Goal: Task Accomplishment & Management: Complete application form

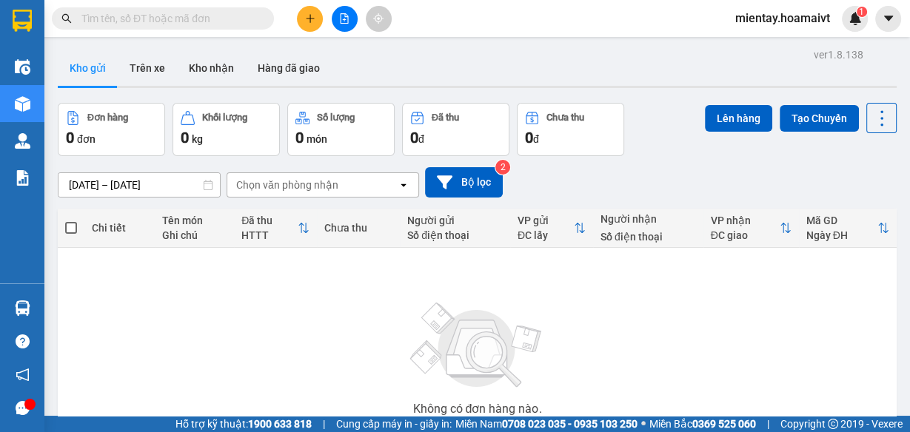
scroll to position [118, 0]
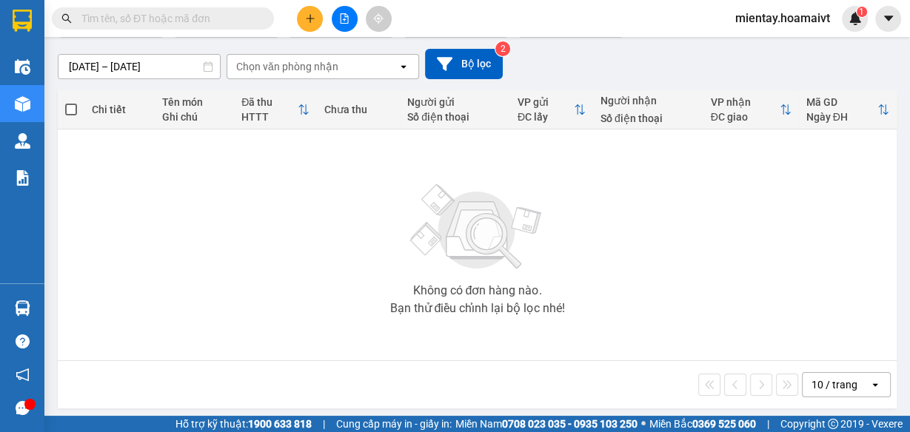
click at [822, 381] on div "10 / trang" at bounding box center [834, 385] width 46 height 15
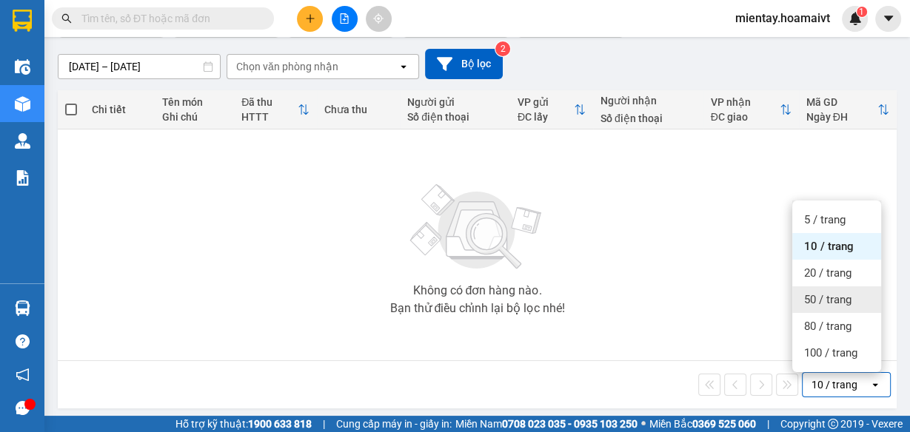
click at [828, 298] on span "50 / trang" at bounding box center [827, 299] width 47 height 15
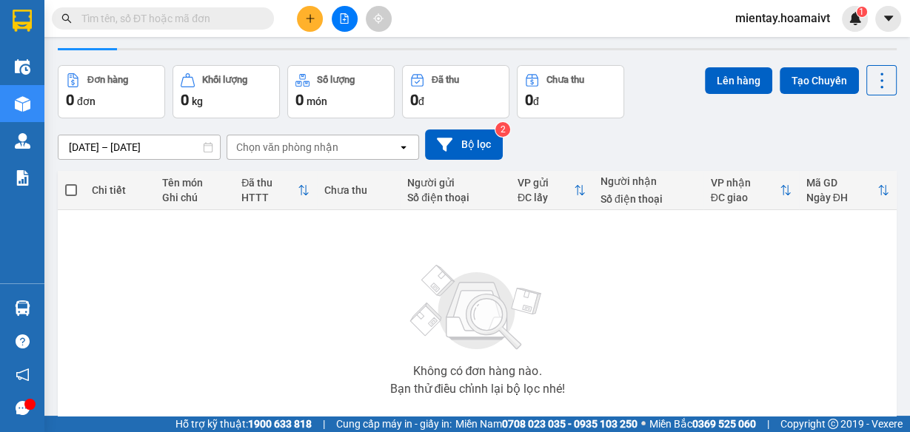
scroll to position [0, 0]
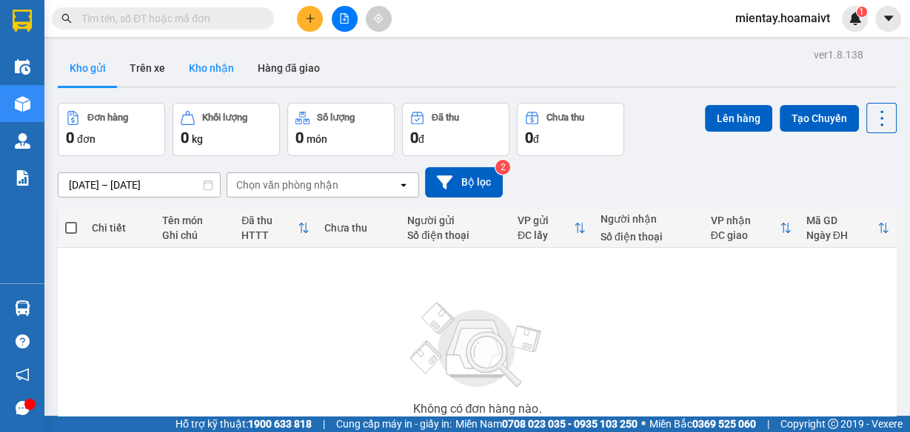
click at [221, 71] on button "Kho nhận" at bounding box center [211, 68] width 69 height 36
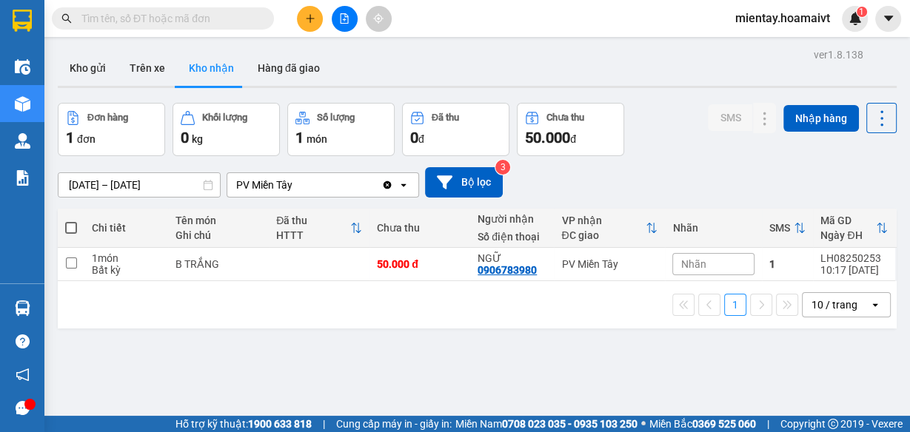
click at [831, 302] on div "10 / trang" at bounding box center [834, 305] width 46 height 15
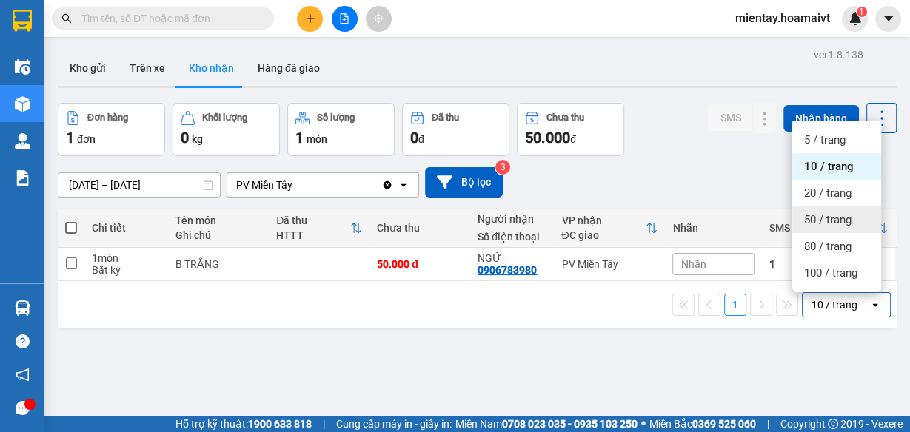
click at [842, 230] on div "50 / trang" at bounding box center [836, 220] width 89 height 27
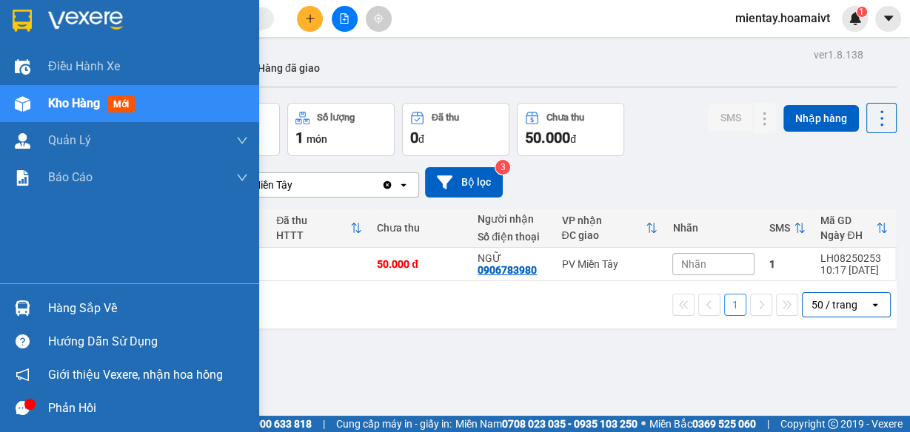
click at [59, 298] on div "Hàng sắp về" at bounding box center [148, 309] width 200 height 22
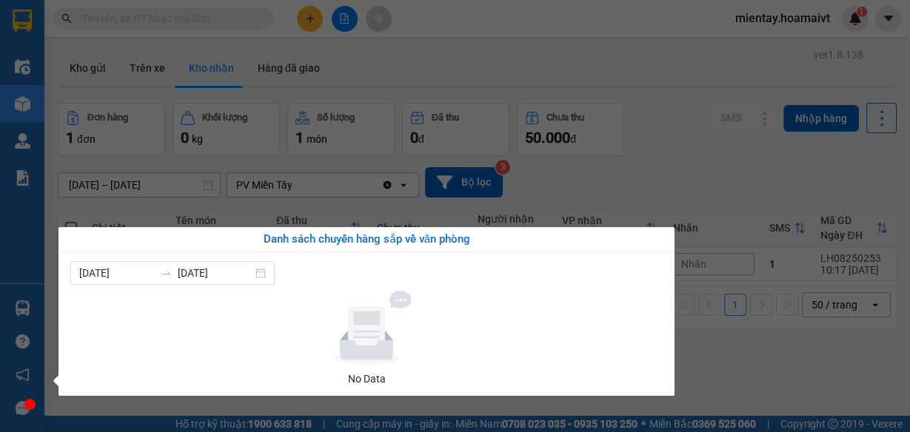
click at [487, 59] on section "Kết quả tìm kiếm ( 0 ) Bộ lọc Gửi 3 ngày gần nhất No Data mientay.hoamaivt 1 Đi…" at bounding box center [455, 216] width 910 height 432
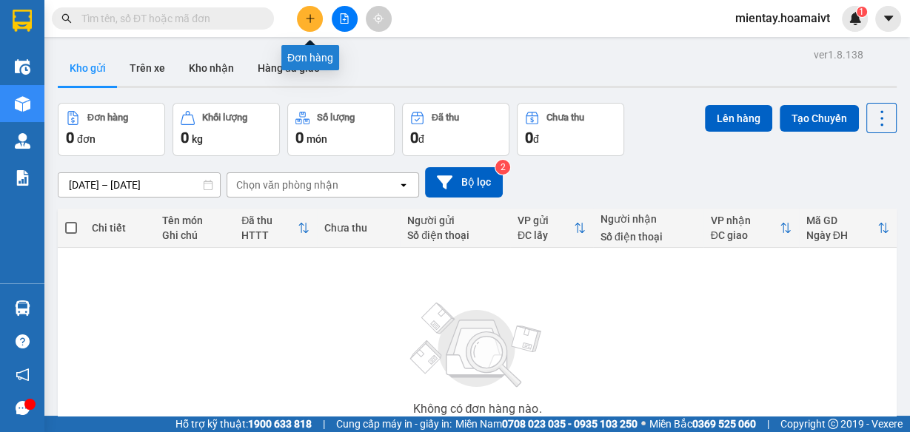
click at [305, 19] on icon "plus" at bounding box center [310, 18] width 10 height 10
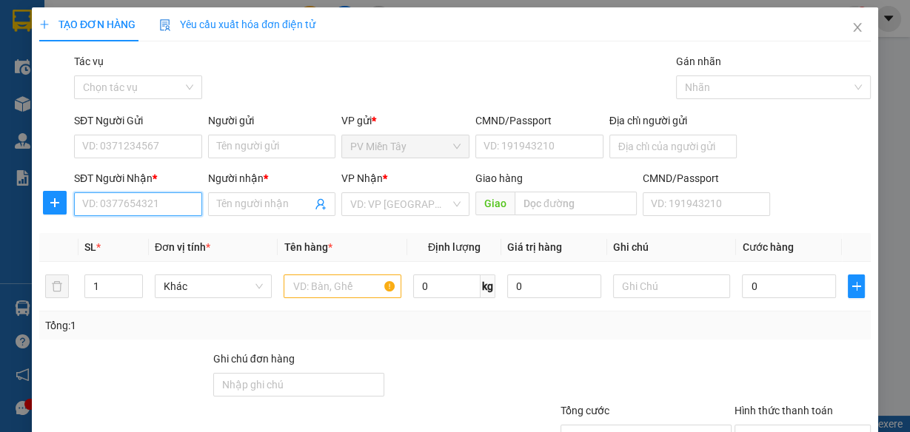
click at [126, 207] on input "SĐT Người Nhận *" at bounding box center [138, 204] width 128 height 24
click at [162, 207] on input "0902232479" at bounding box center [138, 204] width 128 height 24
type input "0902232479"
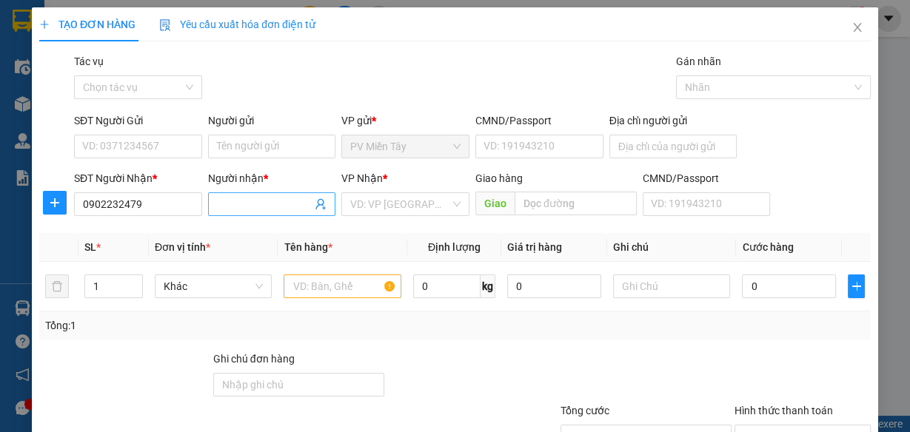
click at [255, 205] on input "Người nhận *" at bounding box center [264, 204] width 95 height 16
click at [318, 293] on input "text" at bounding box center [343, 287] width 118 height 24
type input "xop"
click at [221, 202] on input "Người nhận *" at bounding box center [264, 204] width 95 height 16
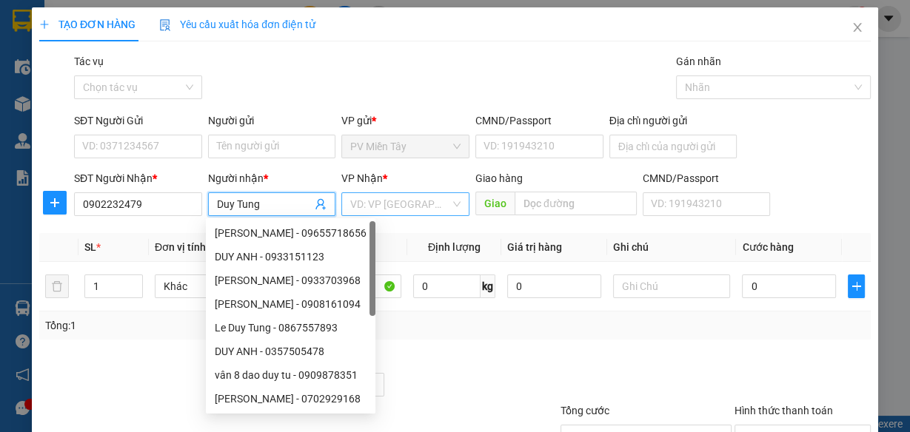
type input "Duy Tung"
click at [372, 204] on input "search" at bounding box center [400, 204] width 100 height 22
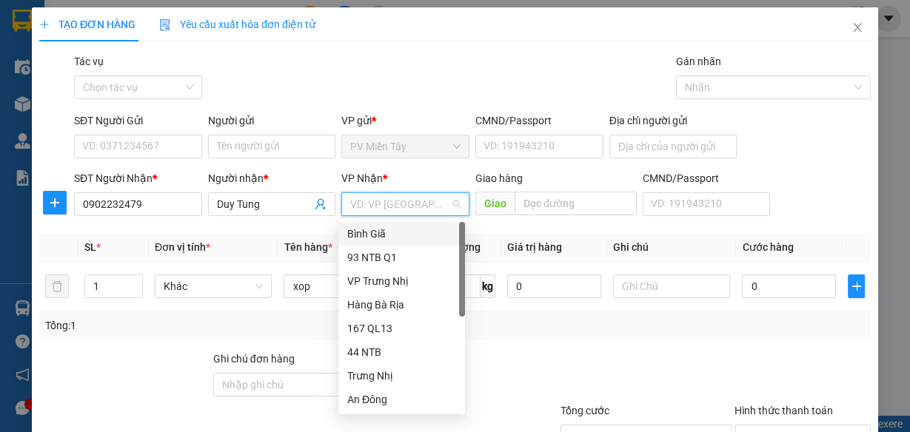
click at [372, 232] on div "Bình Giã" at bounding box center [401, 234] width 109 height 16
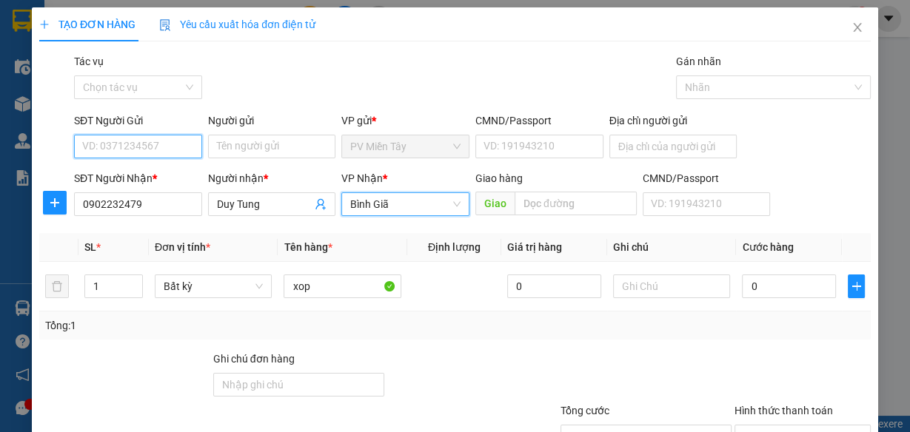
click at [107, 145] on input "SĐT Người Gửi" at bounding box center [138, 147] width 128 height 24
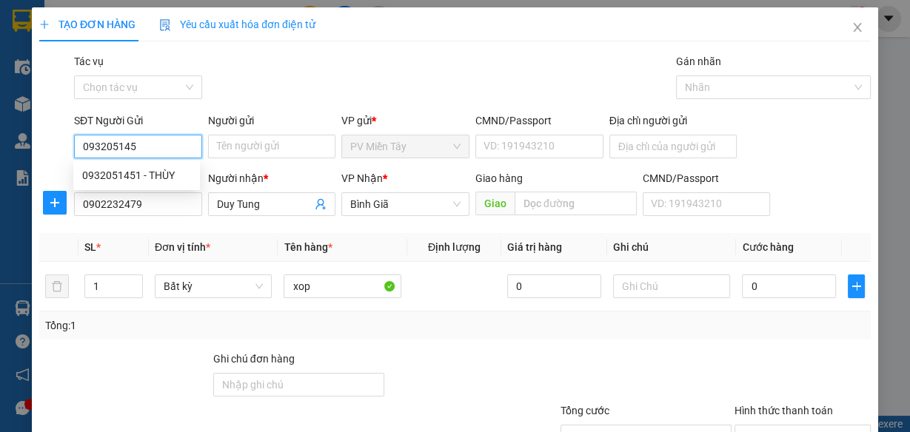
type input "0932051451"
click at [129, 174] on div "0932051451 - THÙY" at bounding box center [136, 175] width 109 height 16
type input "THÙY"
type input "079204035035"
type input "Q8"
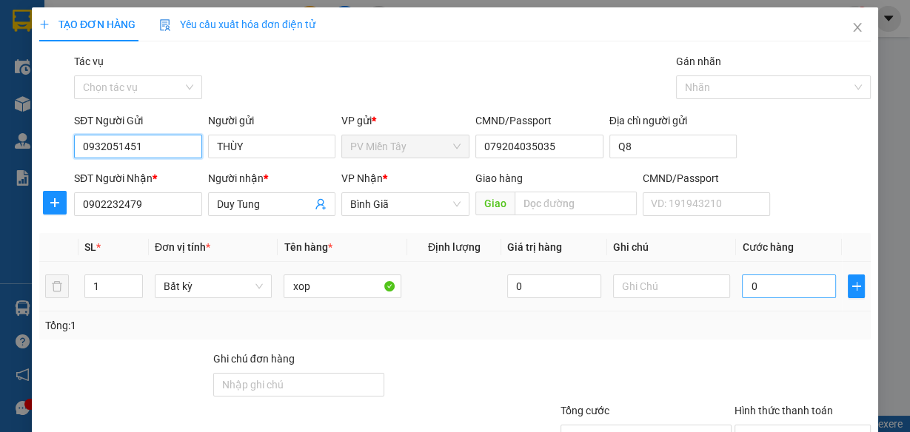
type input "0932051451"
click at [773, 295] on input "0" at bounding box center [789, 287] width 94 height 24
type input "4"
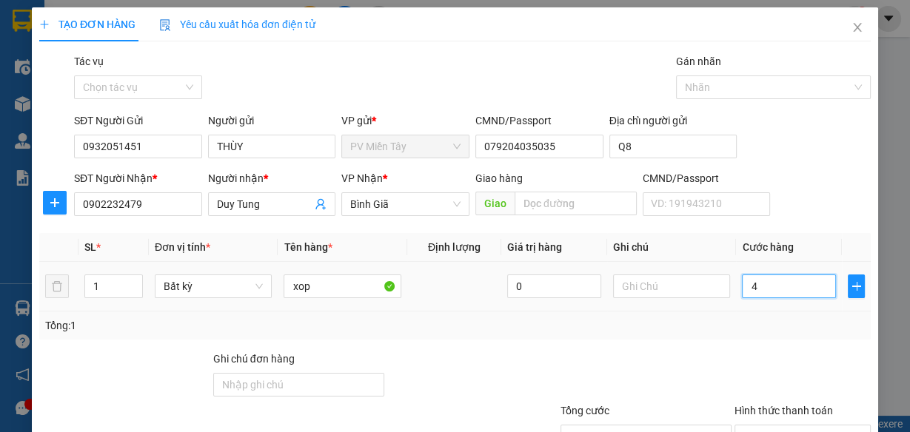
type input "40"
type input "40.000"
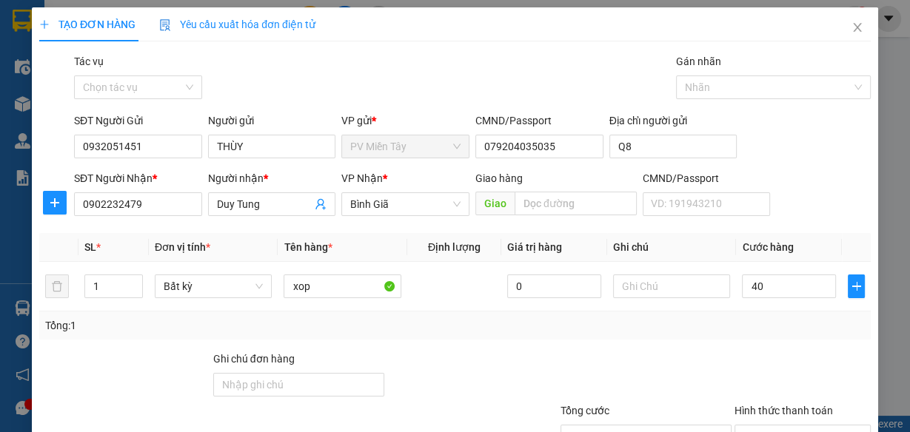
type input "40.000"
click at [757, 328] on div "Tổng: 1" at bounding box center [454, 326] width 819 height 16
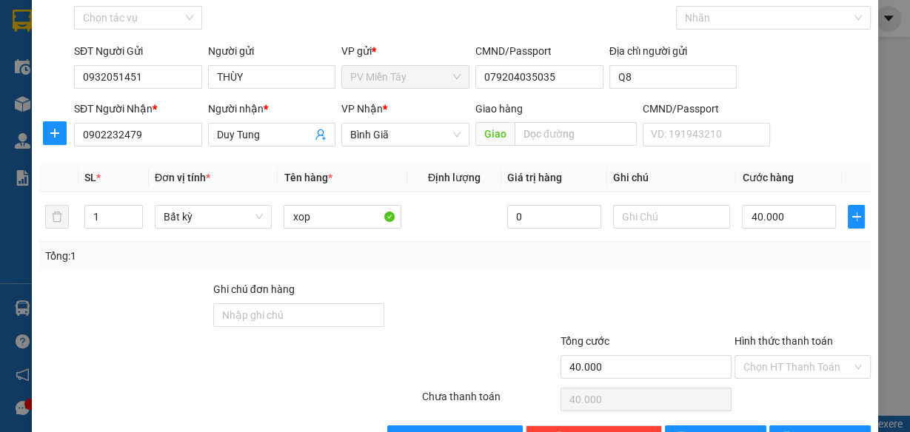
scroll to position [114, 0]
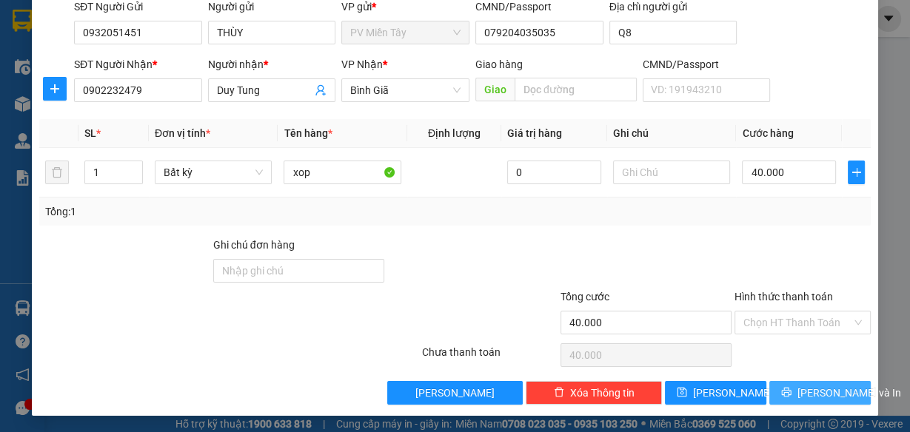
click at [814, 386] on span "[PERSON_NAME] và In" at bounding box center [849, 393] width 104 height 16
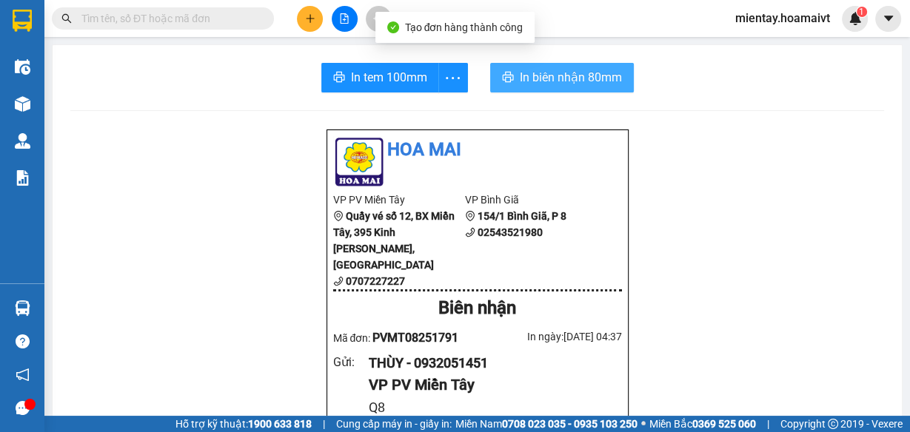
click at [554, 75] on span "In biên nhận 80mm" at bounding box center [571, 77] width 102 height 19
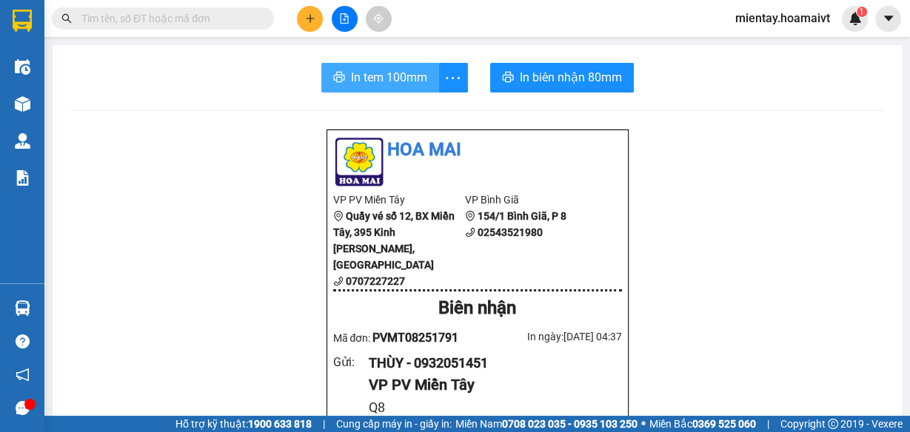
click at [398, 68] on span "In tem 100mm" at bounding box center [389, 77] width 76 height 19
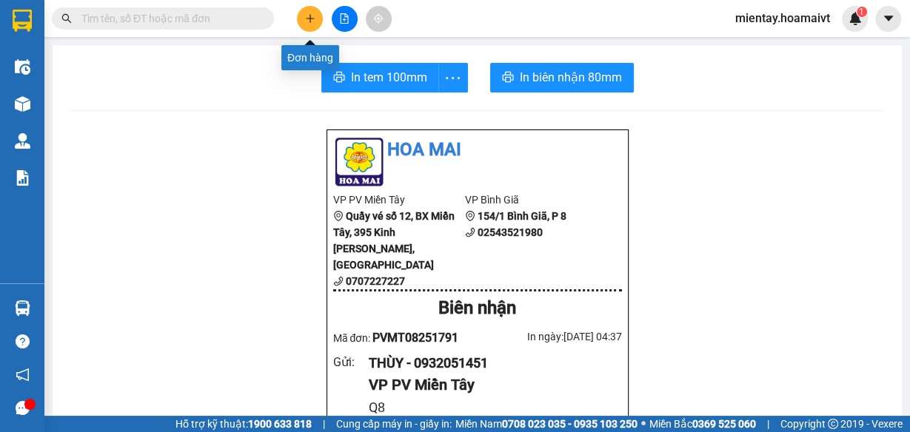
click at [315, 16] on button at bounding box center [310, 19] width 26 height 26
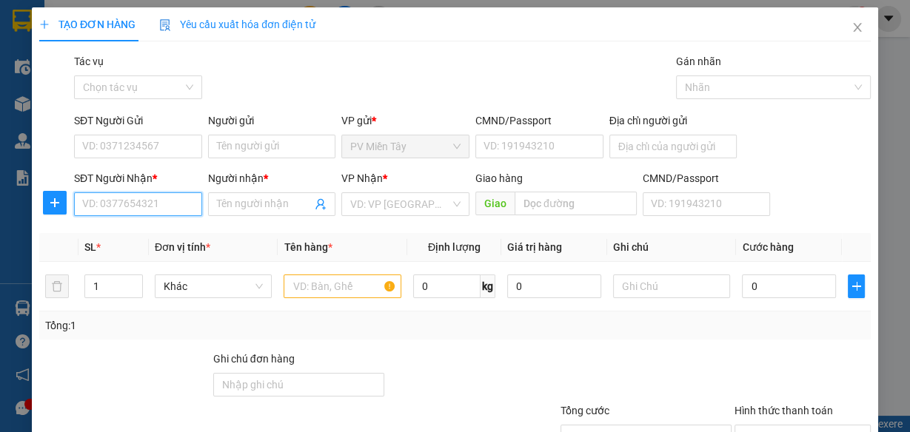
click at [124, 200] on input "SĐT Người Nhận *" at bounding box center [138, 204] width 128 height 24
type input "0783815532"
click at [169, 233] on div "0783815532 - Trang" at bounding box center [136, 233] width 109 height 16
type input "quan binh tan"
type input "Trang"
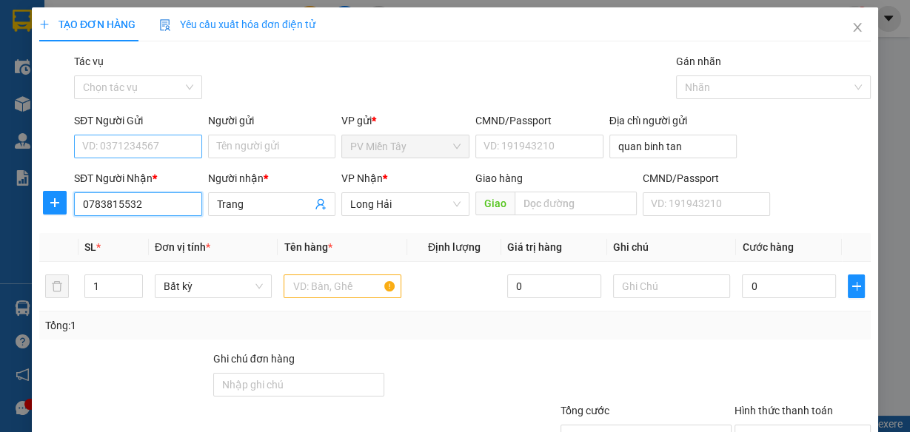
type input "0783815532"
click at [162, 144] on input "SĐT Người Gửi" at bounding box center [138, 147] width 128 height 24
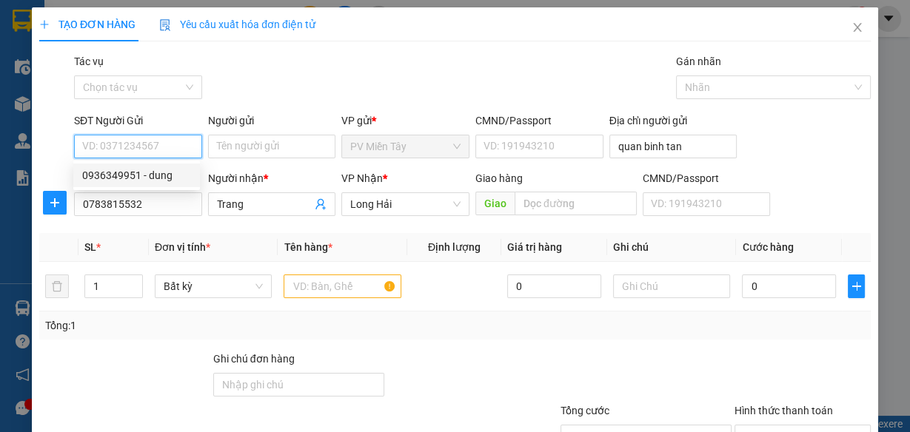
drag, startPoint x: 161, startPoint y: 170, endPoint x: 184, endPoint y: 178, distance: 23.7
click at [161, 170] on div "0936349951 - dung" at bounding box center [136, 175] width 109 height 16
type input "0936349951"
type input "dung"
type input "091072023796"
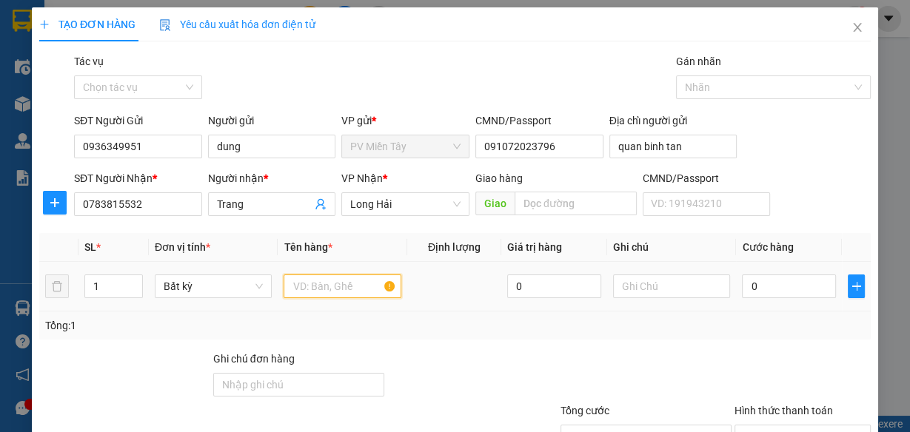
click at [310, 287] on input "text" at bounding box center [343, 287] width 118 height 24
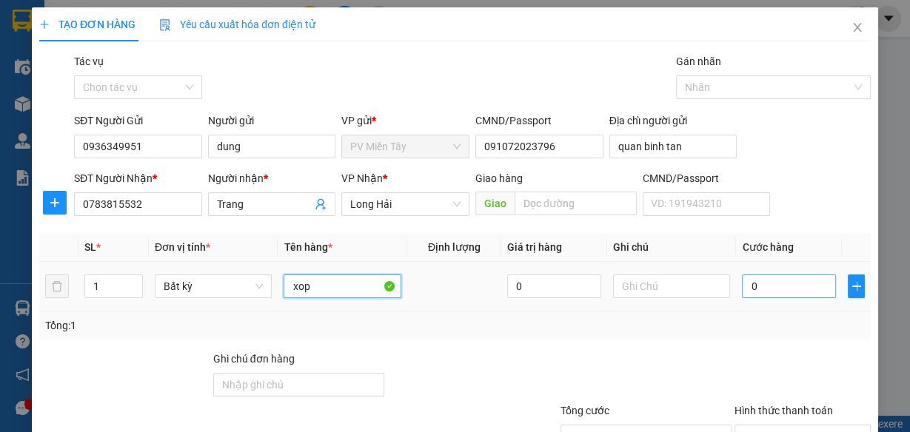
type input "xop"
click at [782, 287] on input "0" at bounding box center [789, 287] width 94 height 24
type input "5"
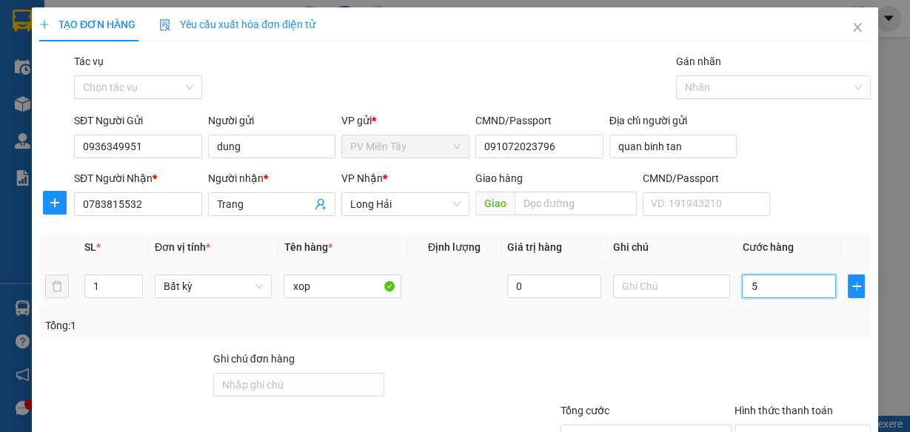
type input "50"
type input "50.000"
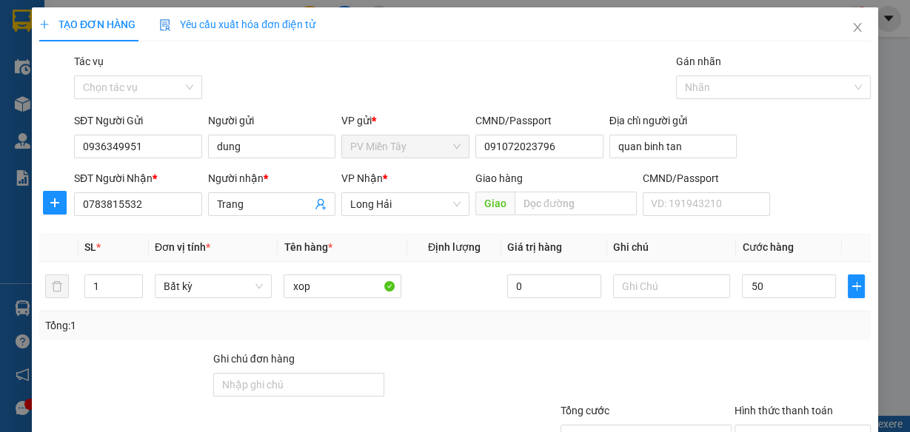
type input "50.000"
click at [757, 339] on div "Transit Pickup Surcharge Ids Transit Deliver Surcharge Ids Transit Deliver Surc…" at bounding box center [454, 286] width 831 height 466
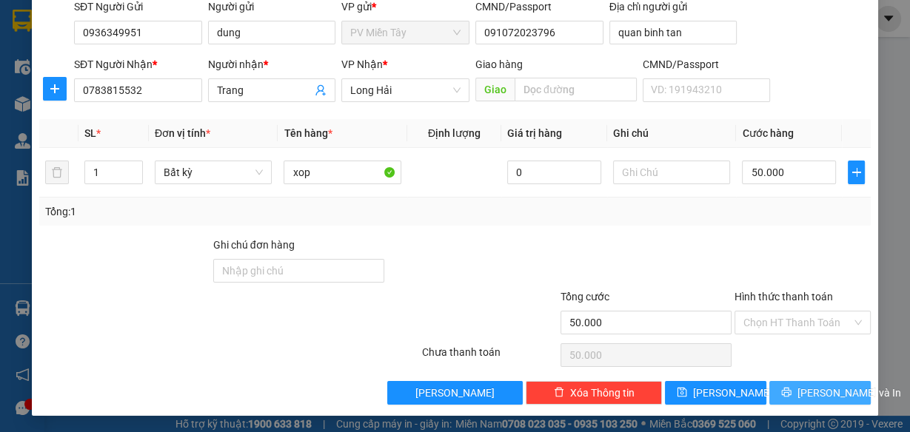
click at [817, 391] on span "[PERSON_NAME] và In" at bounding box center [849, 393] width 104 height 16
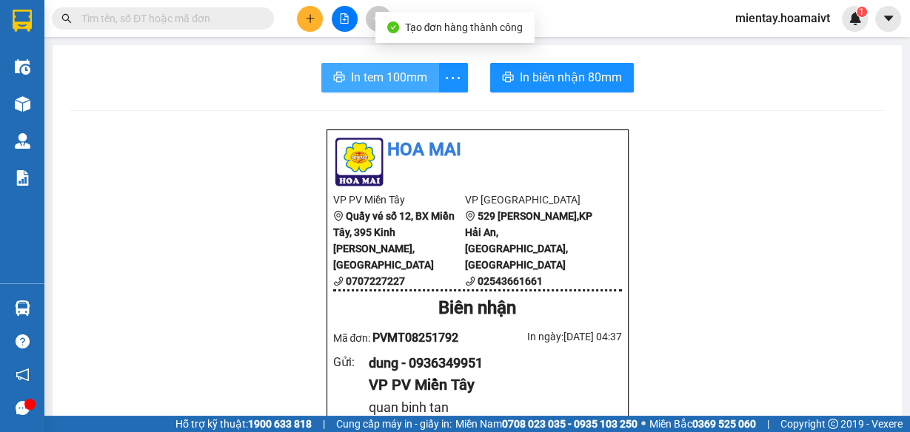
click at [395, 66] on button "In tem 100mm" at bounding box center [380, 78] width 118 height 30
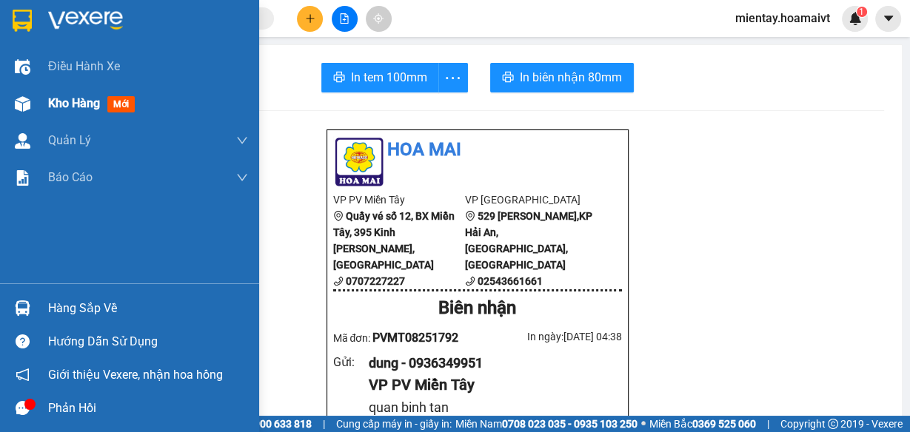
click at [60, 105] on span "Kho hàng" at bounding box center [74, 103] width 52 height 14
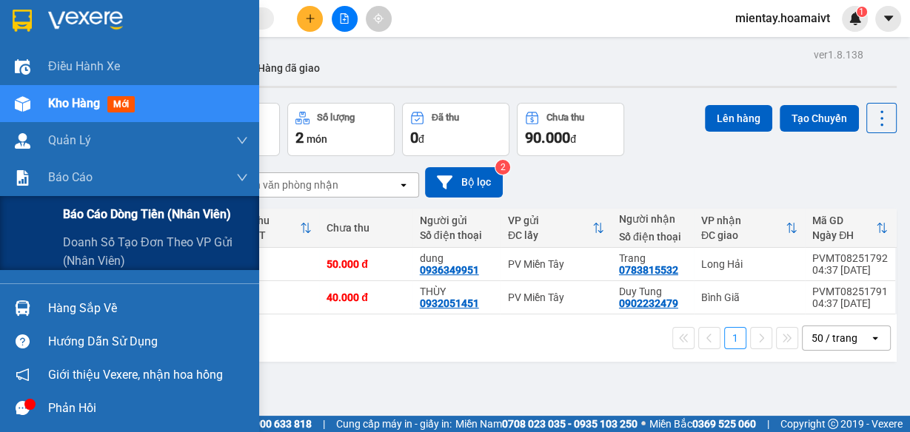
click at [95, 212] on span "Báo cáo dòng tiền (nhân viên)" at bounding box center [147, 214] width 168 height 19
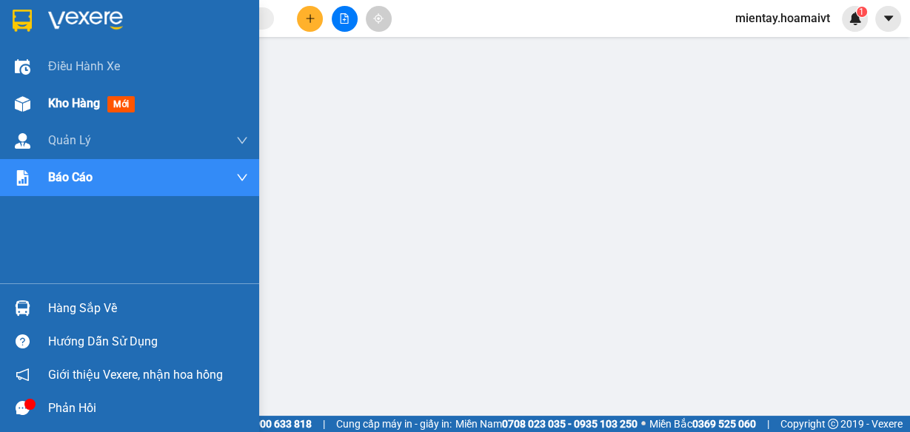
click at [68, 100] on span "Kho hàng" at bounding box center [74, 103] width 52 height 14
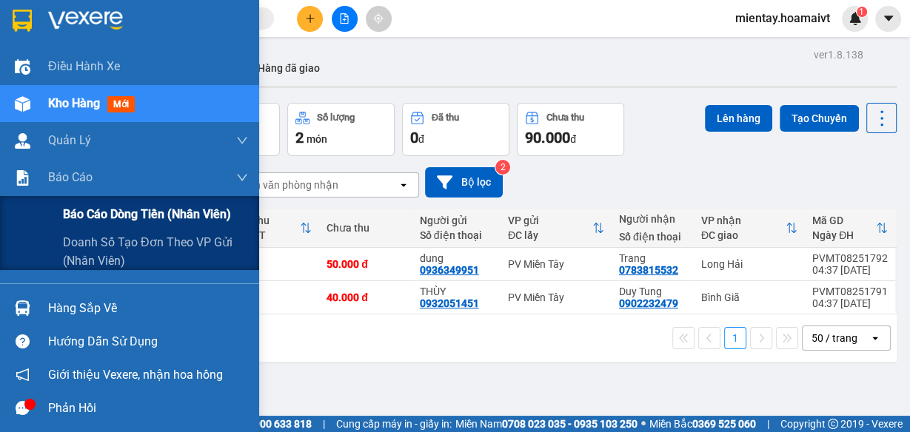
click at [115, 216] on span "Báo cáo dòng tiền (nhân viên)" at bounding box center [147, 214] width 168 height 19
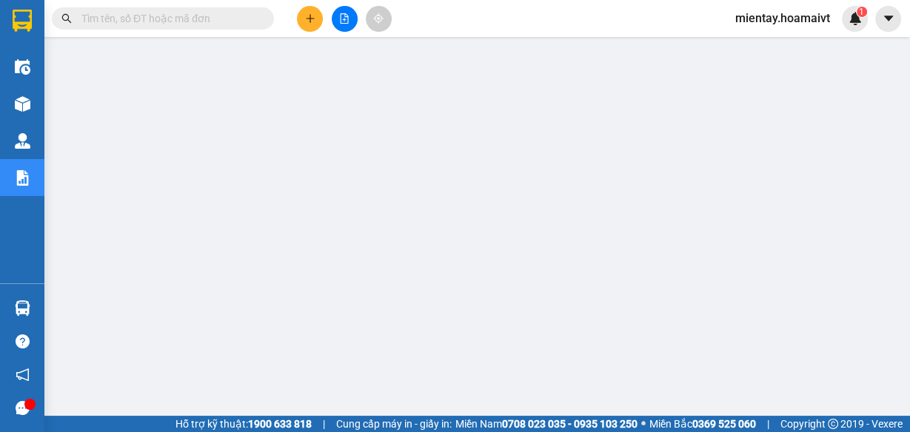
scroll to position [190, 0]
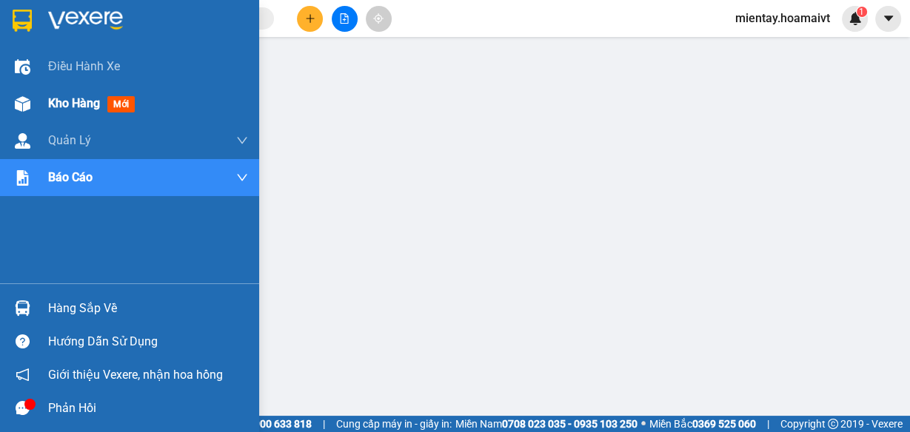
click at [53, 98] on span "Kho hàng" at bounding box center [74, 103] width 52 height 14
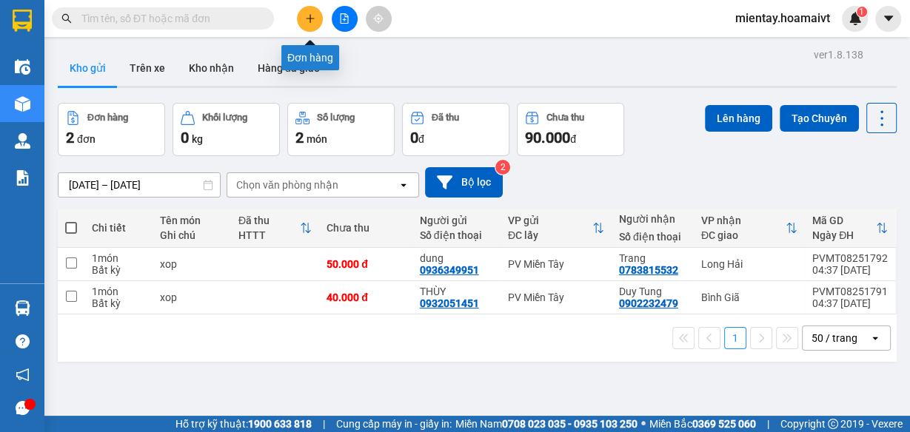
click at [310, 20] on icon "plus" at bounding box center [310, 18] width 10 height 10
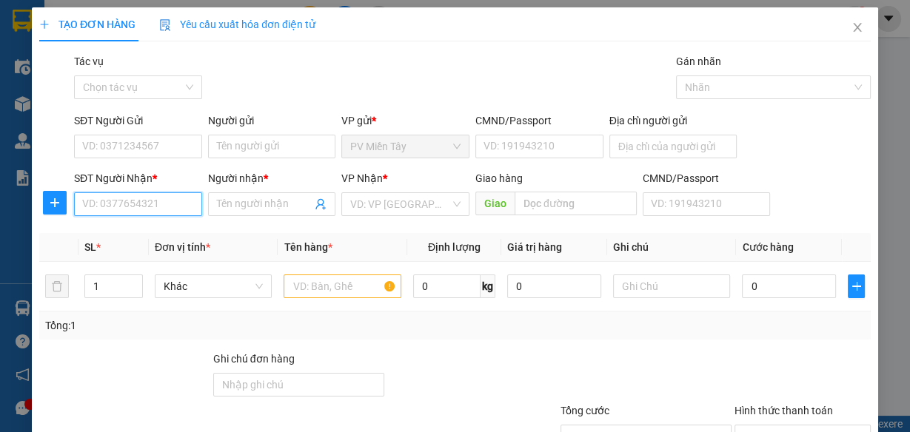
click at [163, 204] on input "SĐT Người Nhận *" at bounding box center [138, 204] width 128 height 24
type input "0392997219"
click at [155, 232] on div "0392997219 - Thúy" at bounding box center [136, 233] width 109 height 16
type input "quan binh tan"
type input "Thúy"
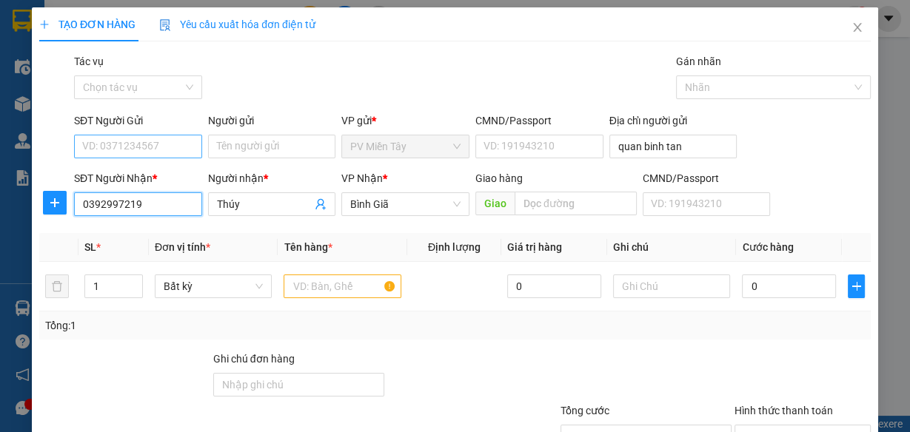
type input "0392997219"
click at [155, 155] on input "SĐT Người Gửi" at bounding box center [138, 147] width 128 height 24
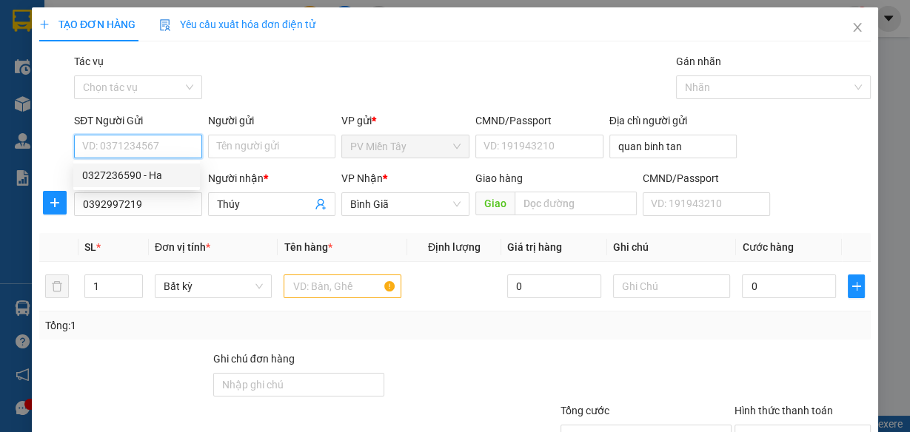
click at [160, 176] on div "0327236590 - Ha" at bounding box center [136, 175] width 109 height 16
type input "0327236590"
type input "Ha"
type input "089183022660"
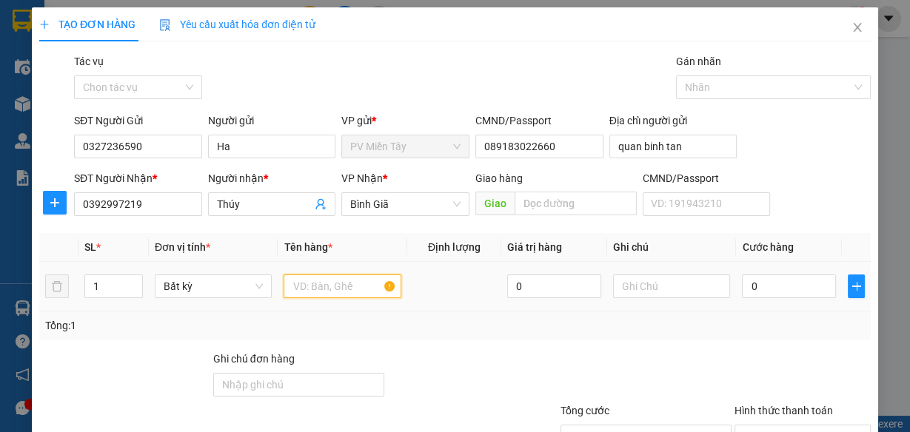
click at [298, 285] on input "text" at bounding box center [343, 287] width 118 height 24
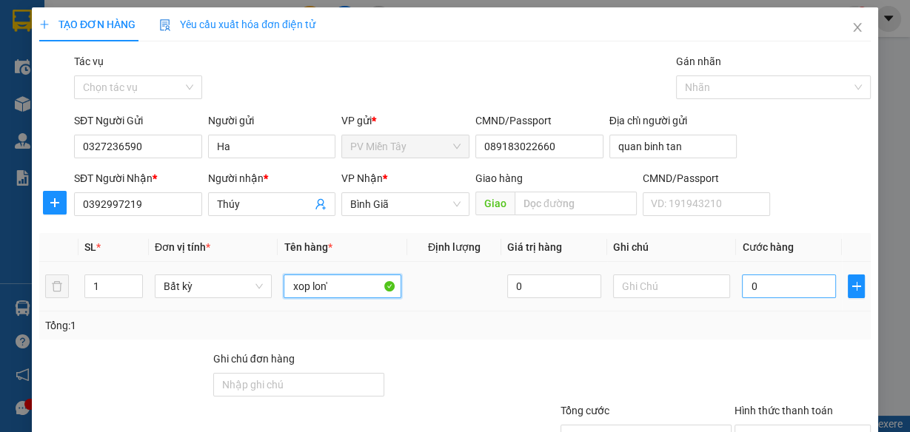
type input "xop lon'"
click at [782, 279] on input "0" at bounding box center [789, 287] width 94 height 24
type input "1"
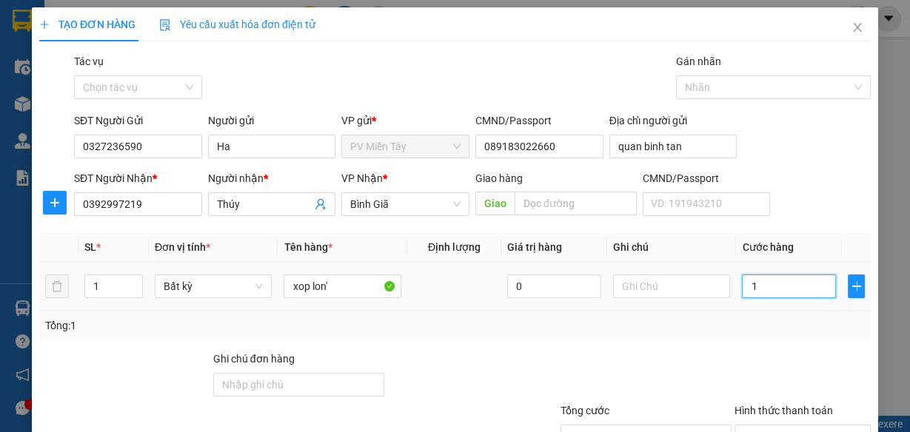
type input "12"
type input "120"
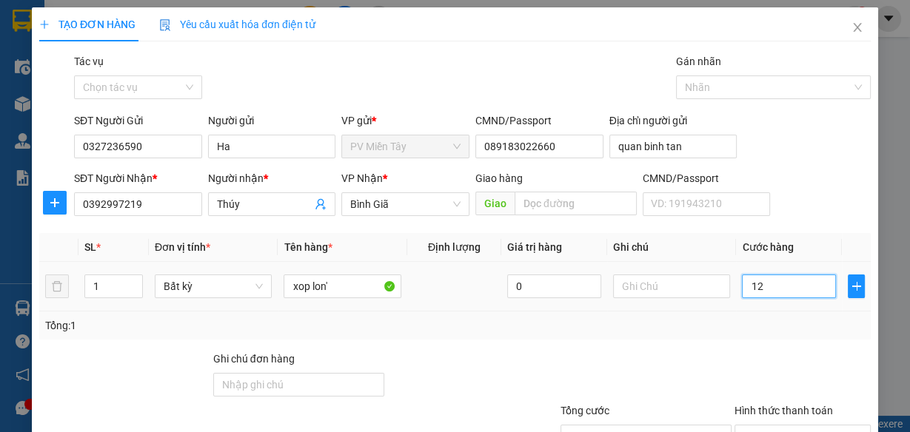
type input "120"
type input "120.000"
click at [762, 333] on div "Tổng: 1" at bounding box center [454, 326] width 831 height 28
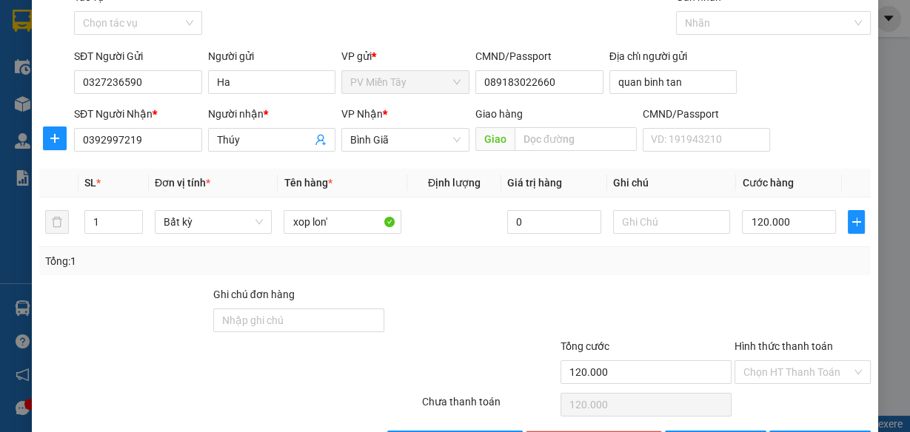
scroll to position [114, 0]
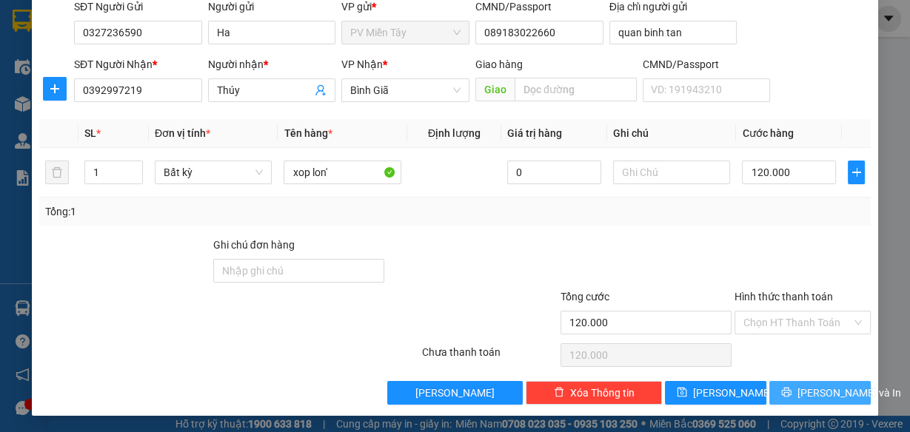
click at [801, 385] on span "[PERSON_NAME] và In" at bounding box center [849, 393] width 104 height 16
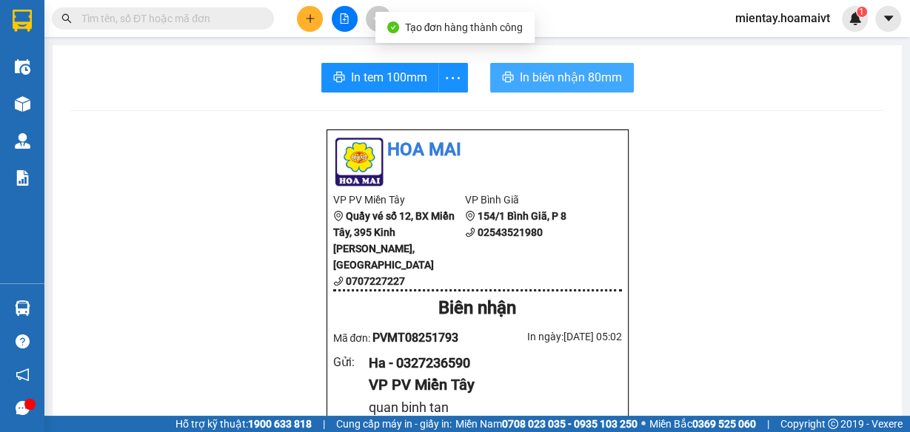
click at [551, 73] on span "In biên nhận 80mm" at bounding box center [571, 77] width 102 height 19
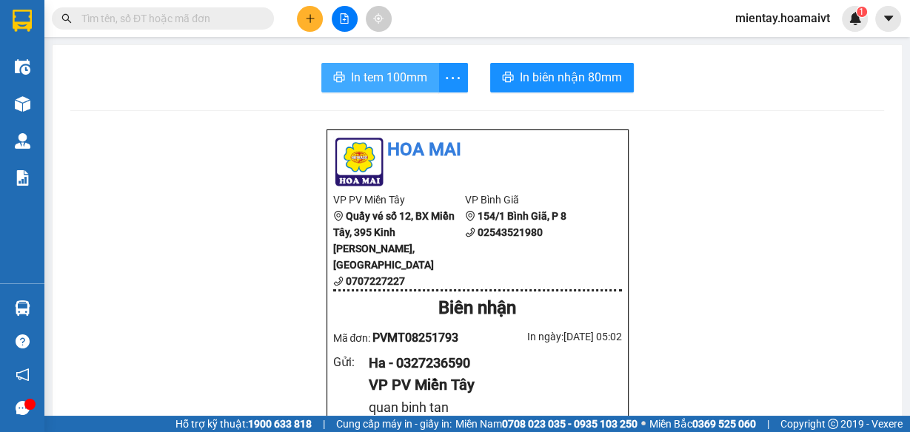
click at [375, 73] on span "In tem 100mm" at bounding box center [389, 77] width 76 height 19
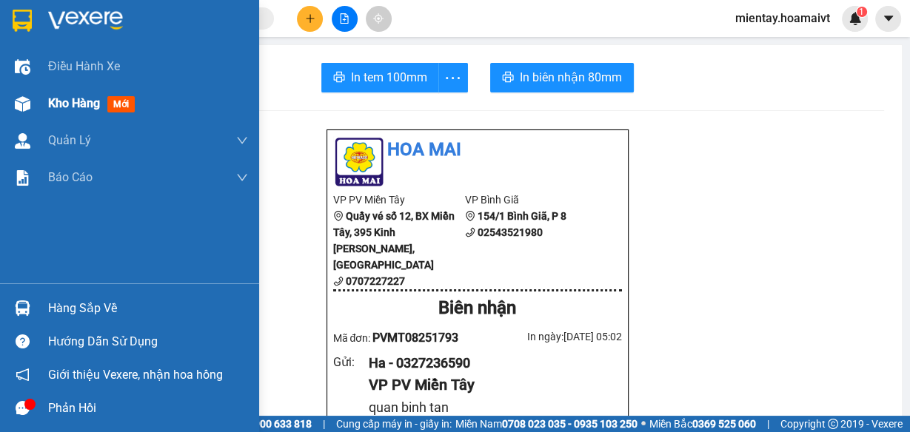
click at [61, 98] on span "Kho hàng" at bounding box center [74, 103] width 52 height 14
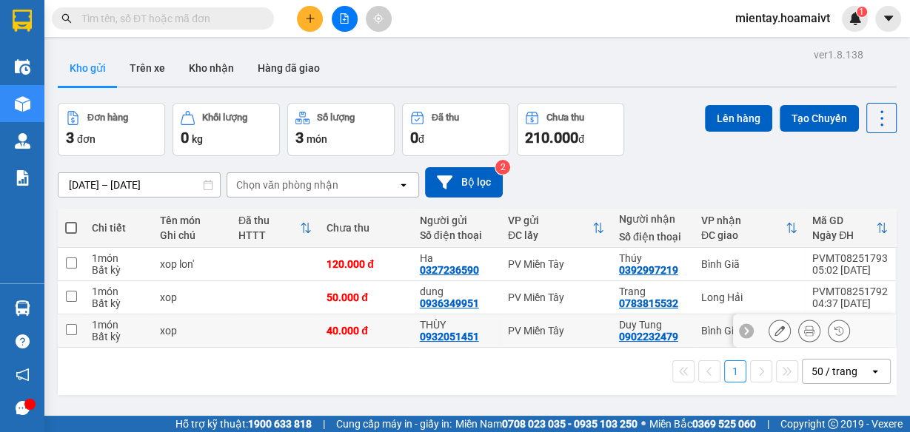
click at [256, 323] on td at bounding box center [275, 331] width 88 height 33
checkbox input "true"
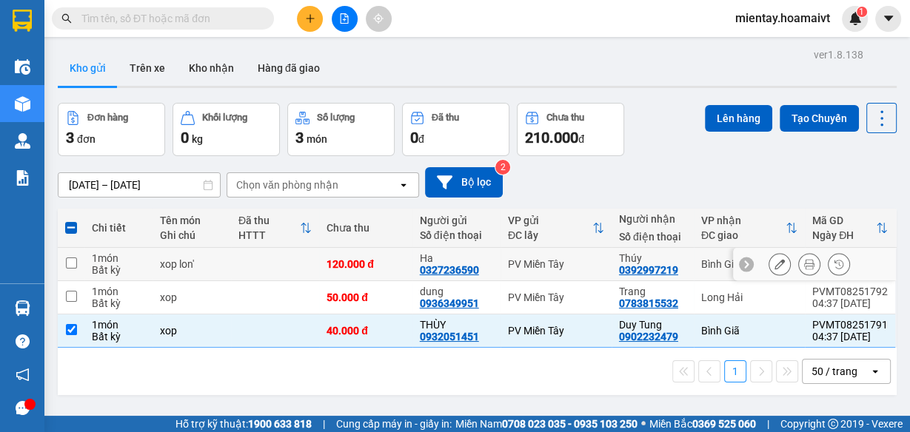
click at [256, 255] on td at bounding box center [275, 264] width 88 height 33
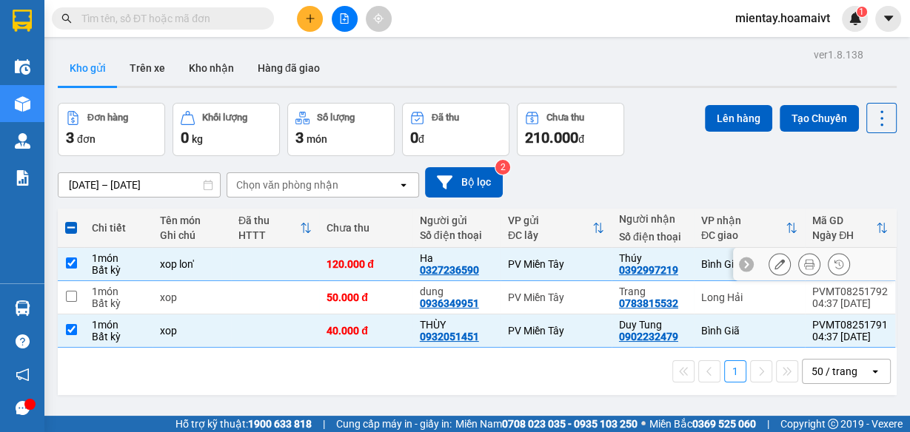
click at [250, 267] on td at bounding box center [275, 264] width 88 height 33
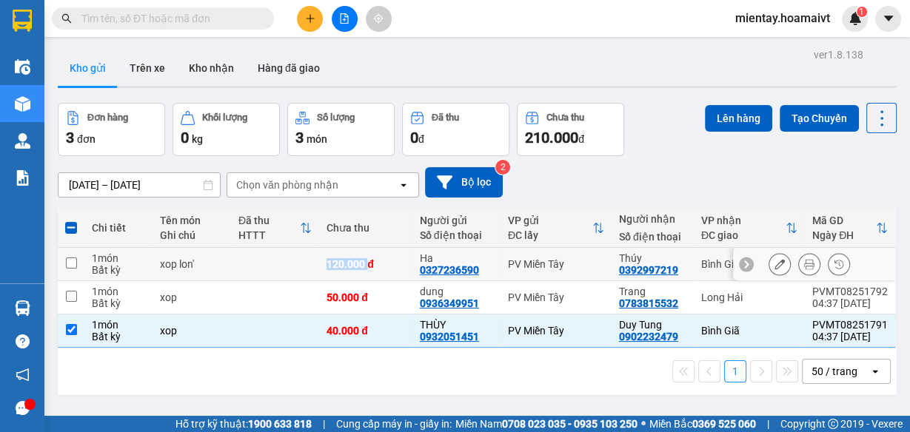
click at [251, 267] on td at bounding box center [275, 264] width 88 height 33
checkbox input "true"
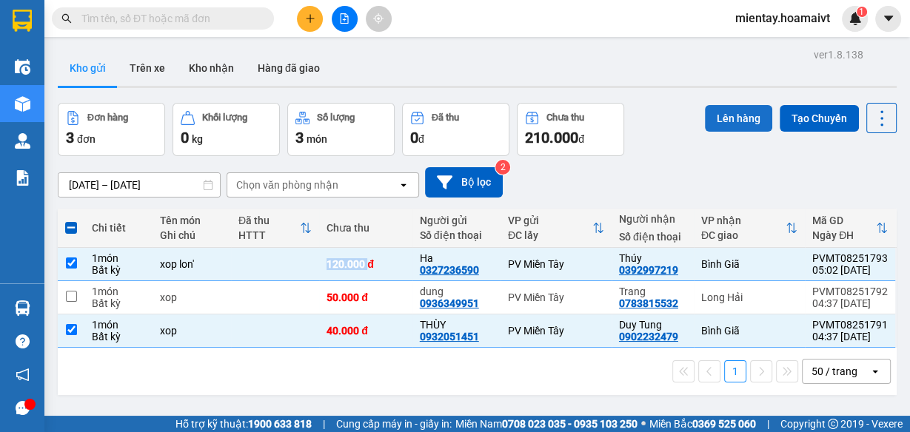
click at [722, 121] on button "Lên hàng" at bounding box center [738, 118] width 67 height 27
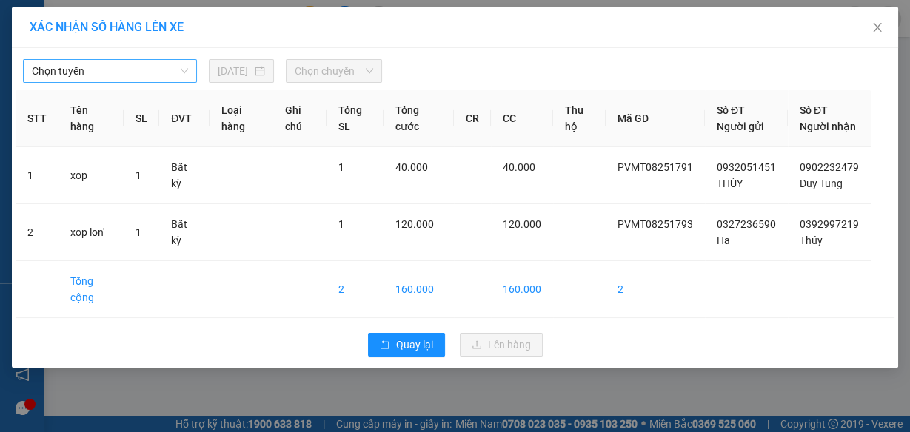
click at [119, 74] on span "Chọn tuyến" at bounding box center [110, 71] width 156 height 22
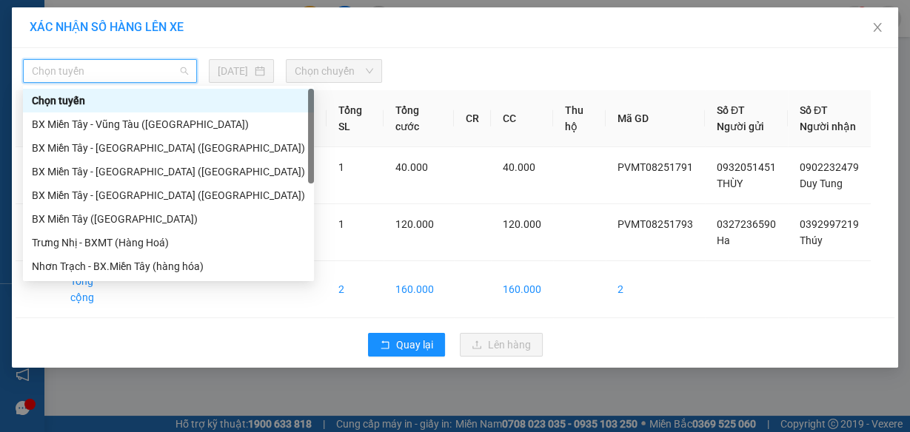
click at [109, 121] on div "BX Miền Tây - Vũng Tàu ([GEOGRAPHIC_DATA])" at bounding box center [168, 124] width 273 height 16
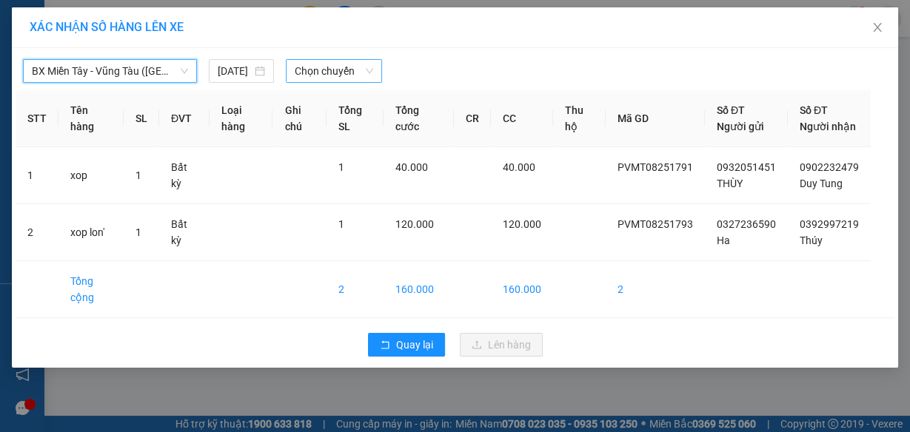
click at [322, 70] on span "Chọn chuyến" at bounding box center [334, 71] width 78 height 22
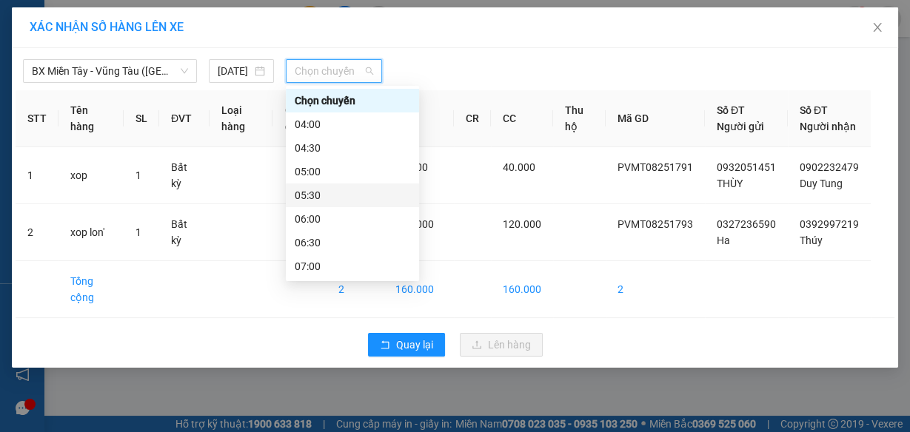
click at [318, 196] on div "05:30" at bounding box center [352, 195] width 115 height 16
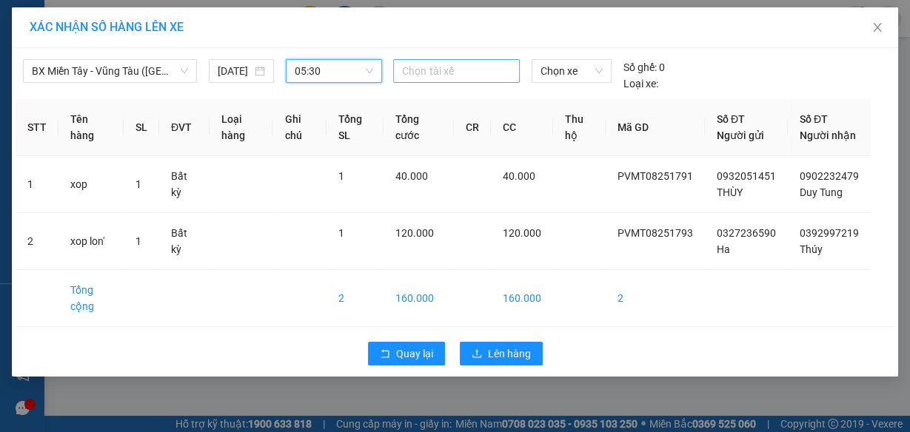
click at [436, 74] on div at bounding box center [456, 71] width 118 height 18
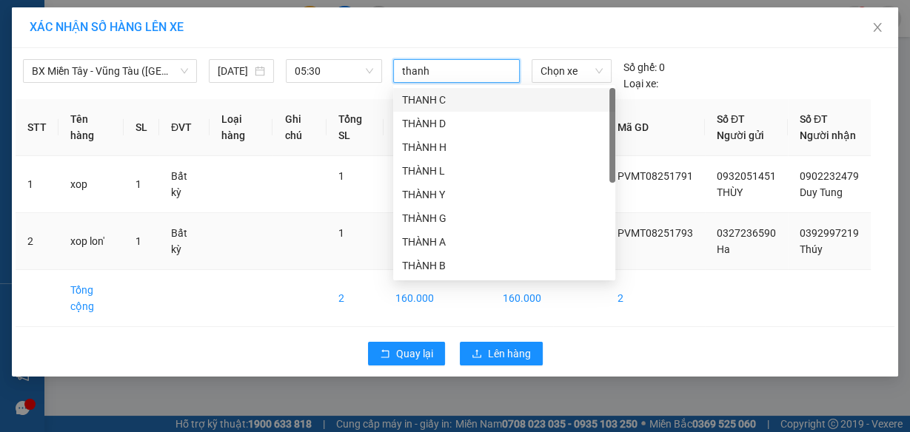
type input "thanh b"
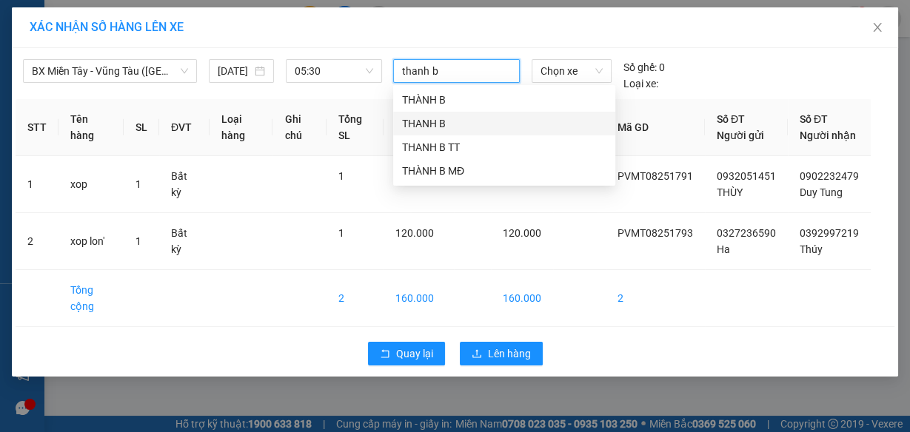
click at [460, 122] on div "THANH B" at bounding box center [504, 123] width 204 height 16
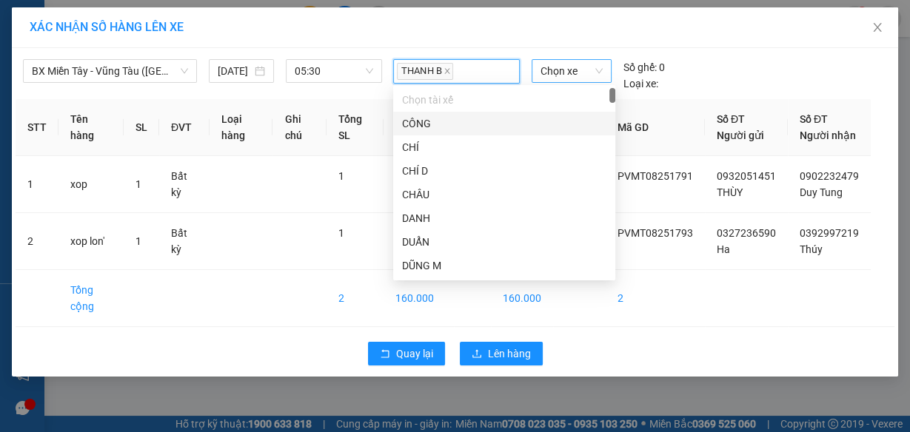
click at [550, 73] on span "Chọn xe" at bounding box center [571, 71] width 62 height 22
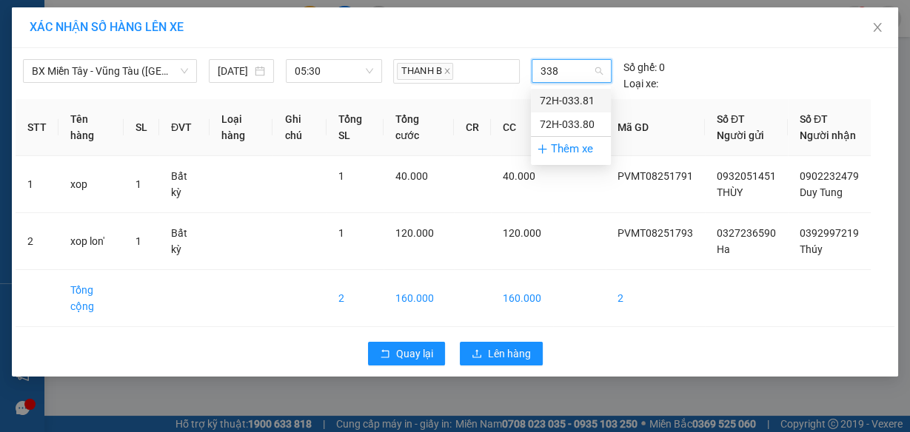
type input "3381"
click at [555, 101] on div "72H-033.81" at bounding box center [571, 101] width 62 height 16
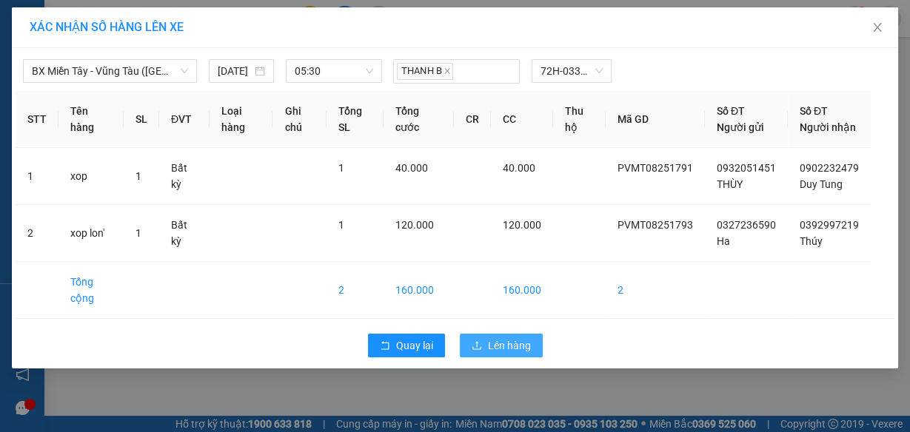
click at [521, 354] on span "Lên hàng" at bounding box center [509, 346] width 43 height 16
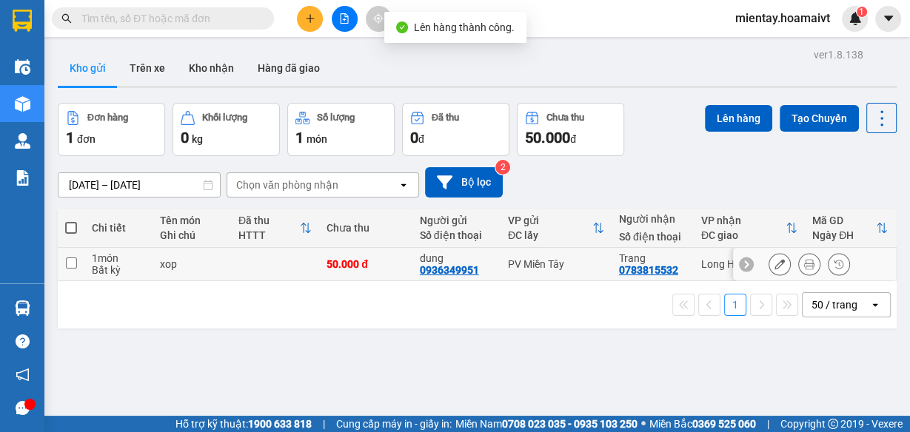
click at [289, 261] on td at bounding box center [275, 264] width 88 height 33
checkbox input "true"
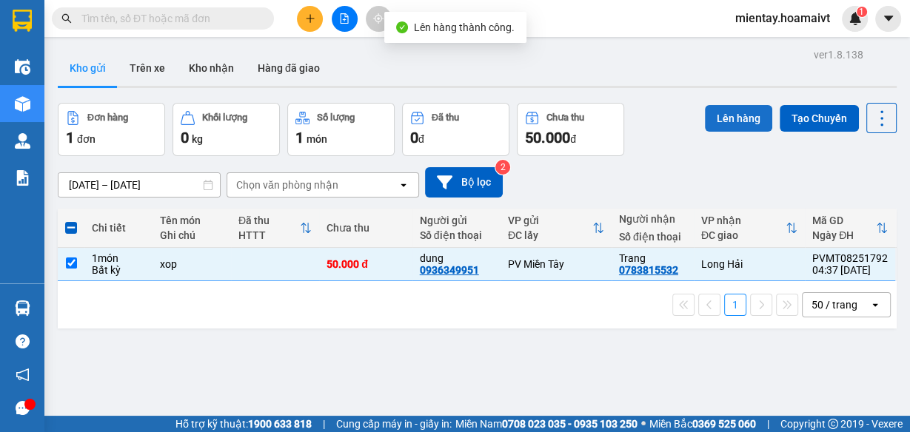
click at [740, 117] on button "Lên hàng" at bounding box center [738, 118] width 67 height 27
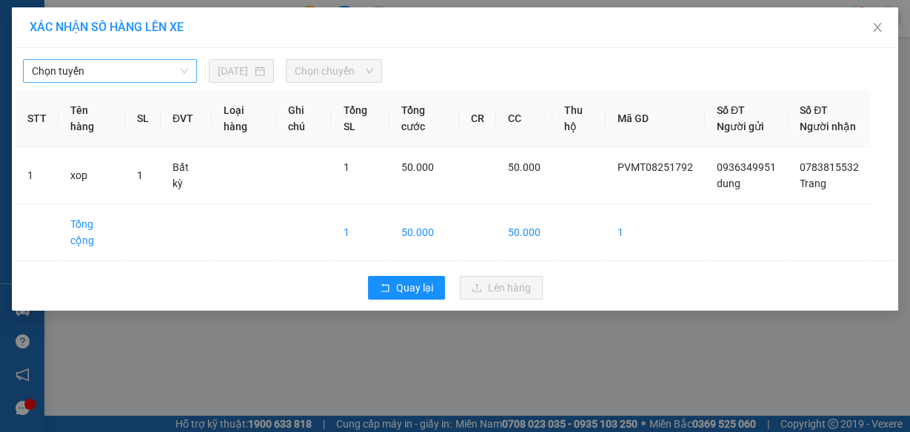
click at [92, 66] on span "Chọn tuyến" at bounding box center [110, 71] width 156 height 22
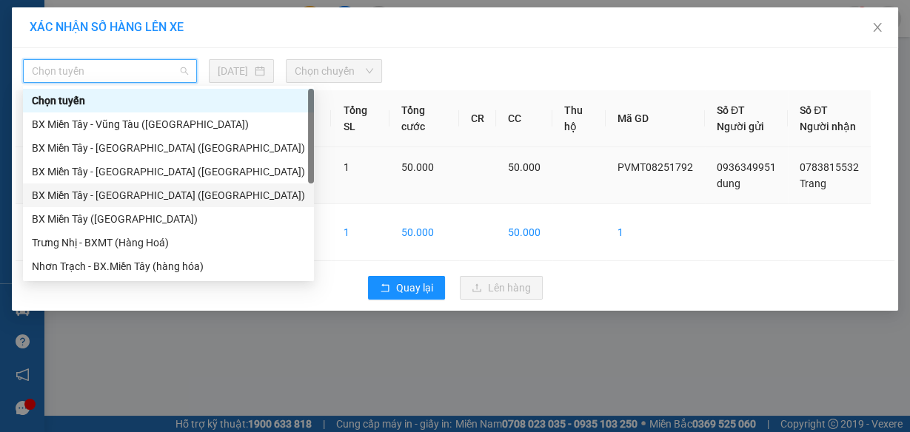
click at [117, 195] on div "BX Miền Tây - [GEOGRAPHIC_DATA] ([GEOGRAPHIC_DATA])" at bounding box center [168, 195] width 273 height 16
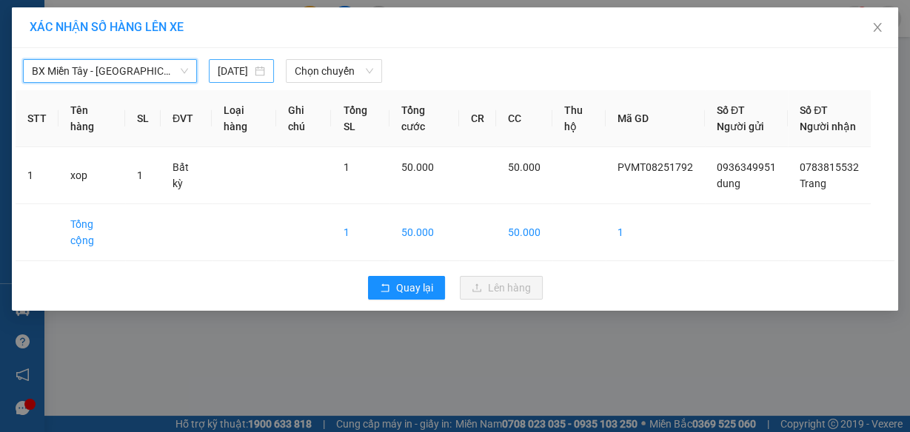
click at [229, 63] on input "[DATE]" at bounding box center [235, 71] width 34 height 16
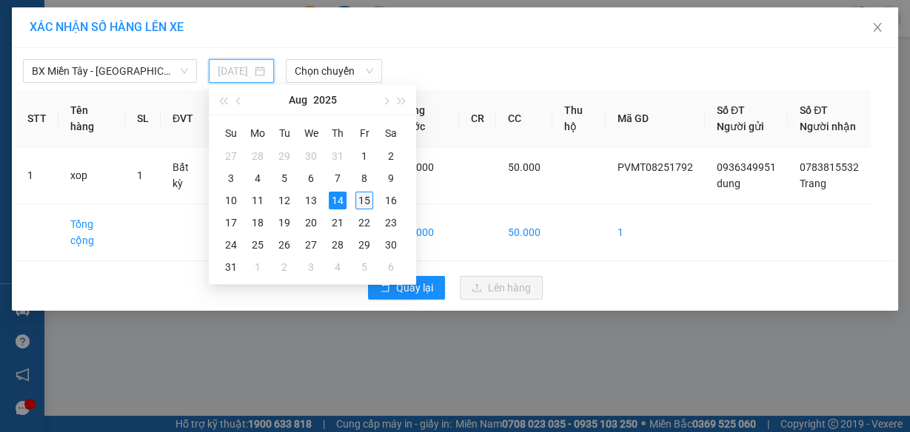
click at [364, 199] on div "15" at bounding box center [364, 201] width 18 height 18
type input "[DATE]"
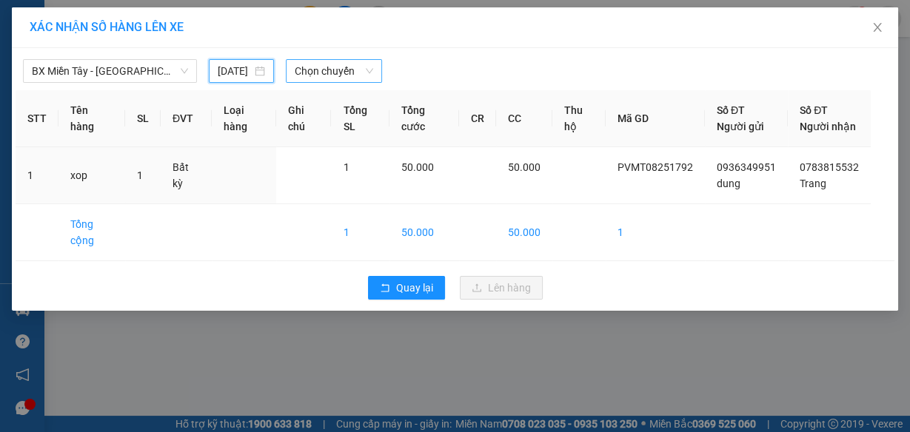
click at [332, 79] on span "Chọn chuyến" at bounding box center [334, 71] width 78 height 22
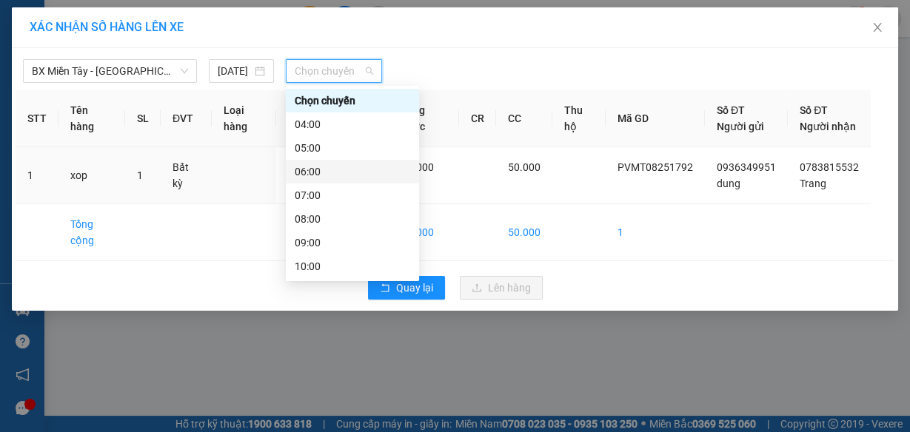
click at [318, 173] on div "06:00" at bounding box center [352, 172] width 115 height 16
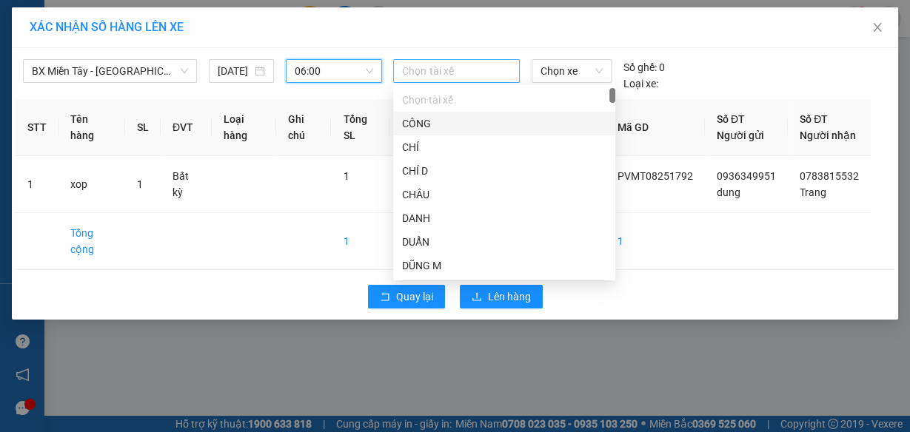
click at [434, 62] on div at bounding box center [456, 71] width 118 height 18
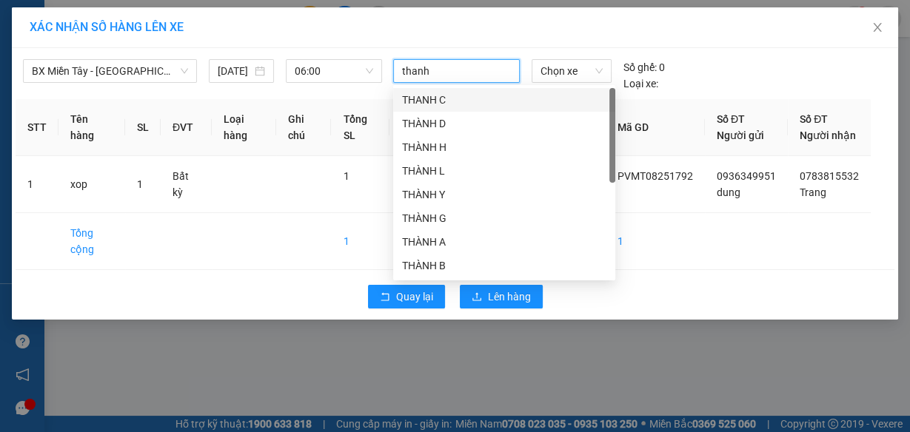
type input "thanh b"
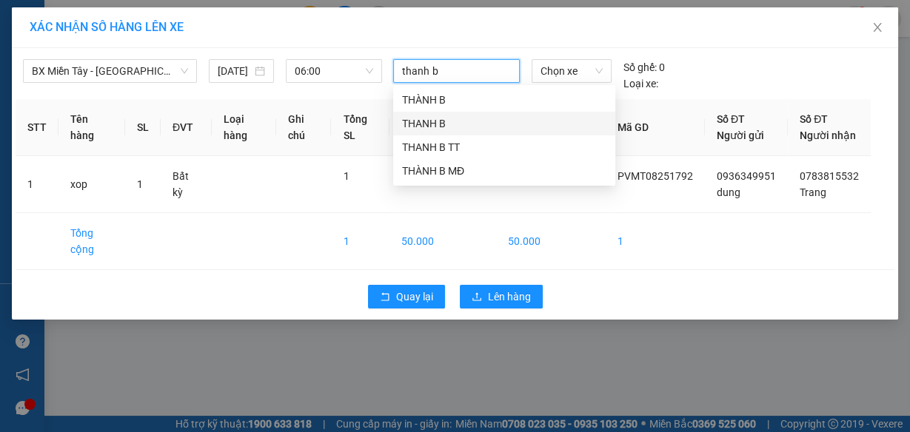
click at [450, 126] on div "THANH B" at bounding box center [504, 123] width 204 height 16
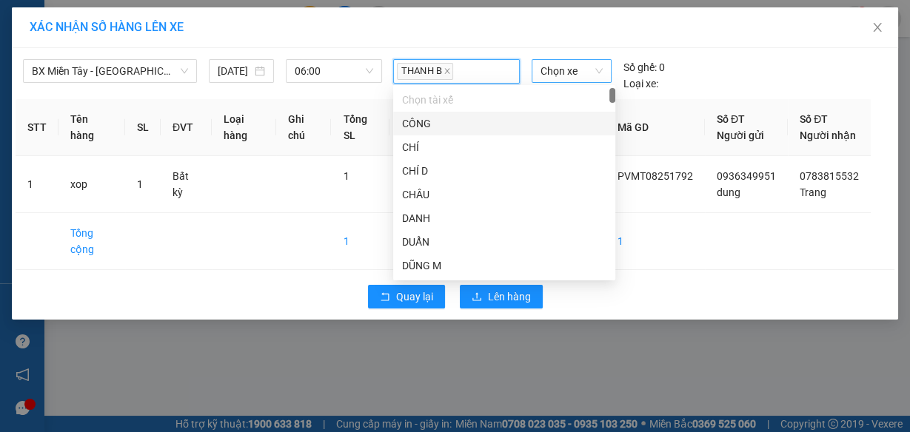
click at [548, 72] on span "Chọn xe" at bounding box center [571, 71] width 62 height 22
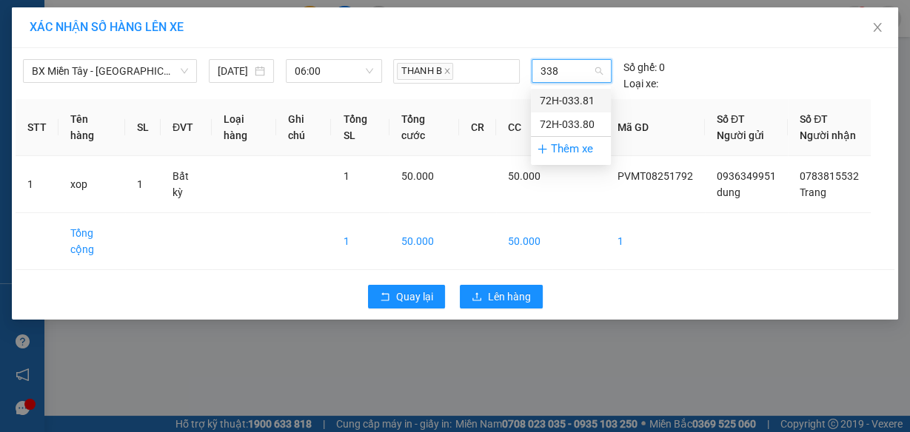
type input "3381"
click at [551, 93] on div "72H-033.81" at bounding box center [571, 101] width 62 height 16
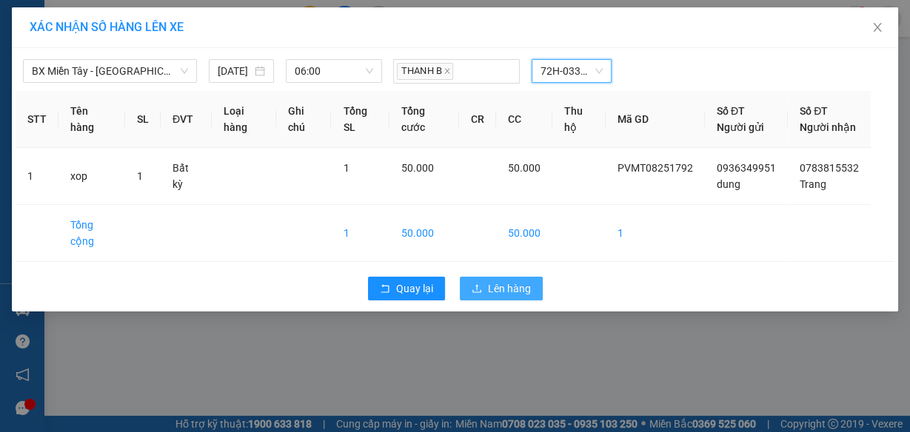
click at [509, 297] on span "Lên hàng" at bounding box center [509, 289] width 43 height 16
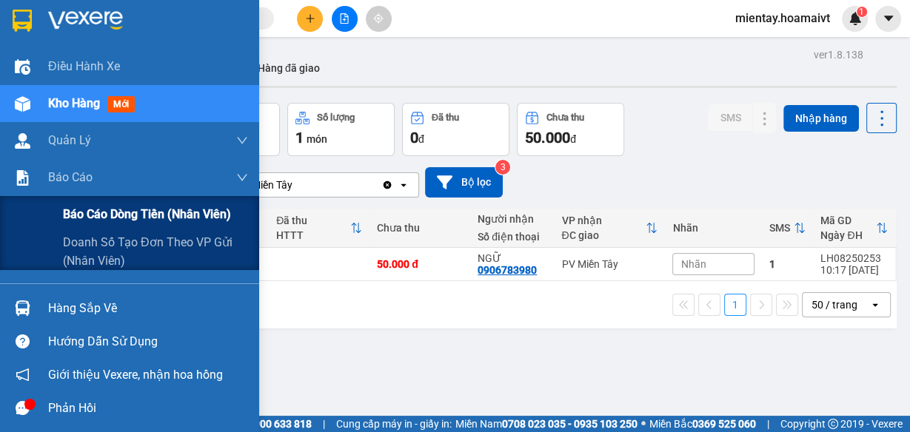
click at [101, 221] on span "Báo cáo dòng tiền (nhân viên)" at bounding box center [147, 214] width 168 height 19
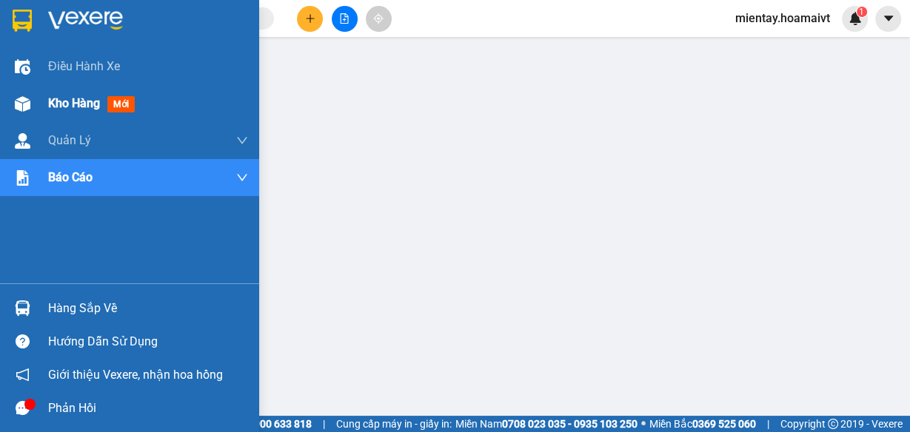
click at [73, 102] on span "Kho hàng" at bounding box center [74, 103] width 52 height 14
